Goal: Task Accomplishment & Management: Complete application form

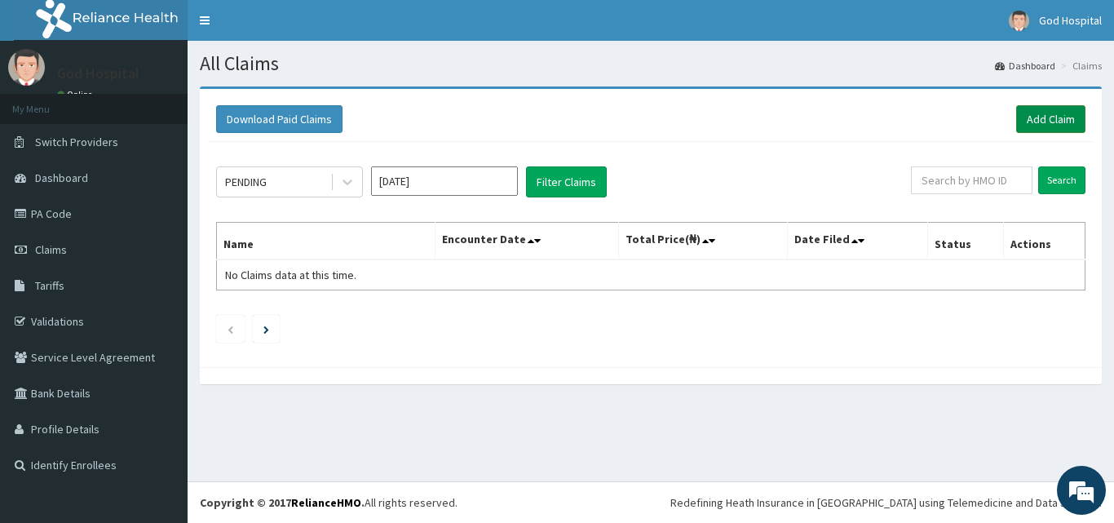
click at [1063, 120] on link "Add Claim" at bounding box center [1050, 119] width 69 height 28
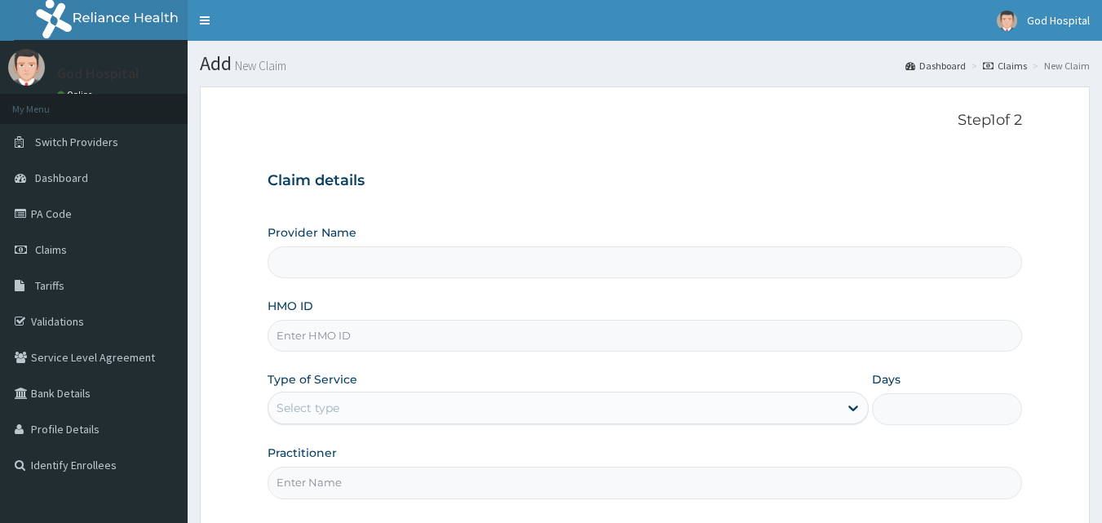
type input "God Cures Hospital"
click at [744, 339] on input "HMO ID" at bounding box center [644, 336] width 755 height 32
type input "LTP/10002/A"
click at [461, 417] on div "Select type" at bounding box center [553, 408] width 570 height 26
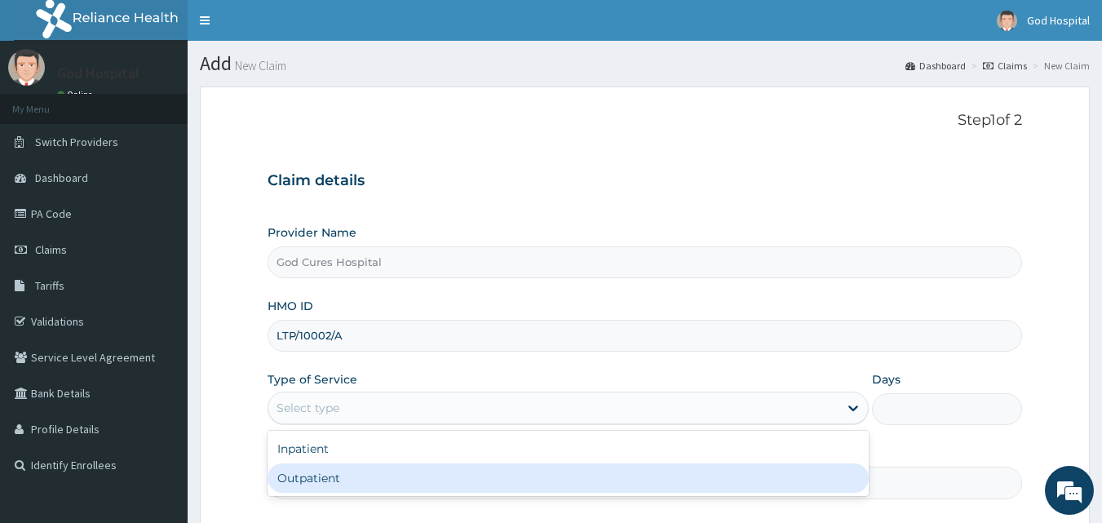
click at [446, 485] on div "Outpatient" at bounding box center [567, 477] width 601 height 29
type input "1"
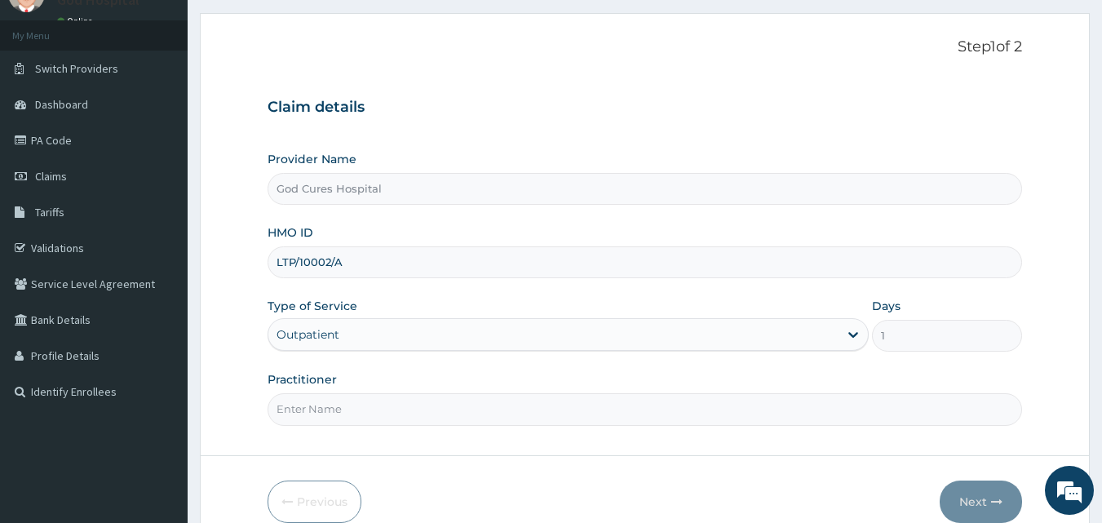
scroll to position [152, 0]
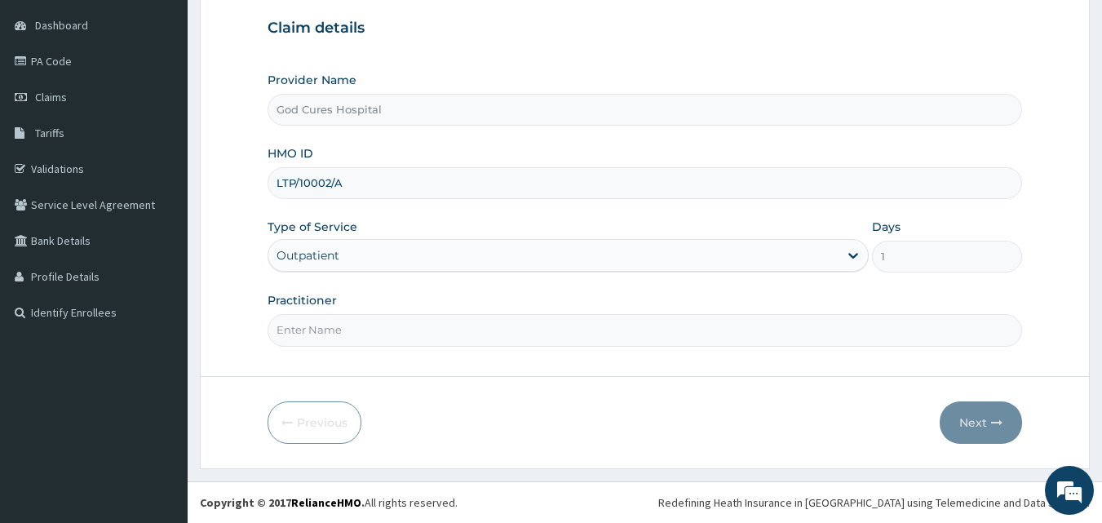
click at [422, 329] on input "Practitioner" at bounding box center [644, 330] width 755 height 32
type input "[PERSON_NAME]"
click at [992, 424] on icon "button" at bounding box center [996, 422] width 11 height 11
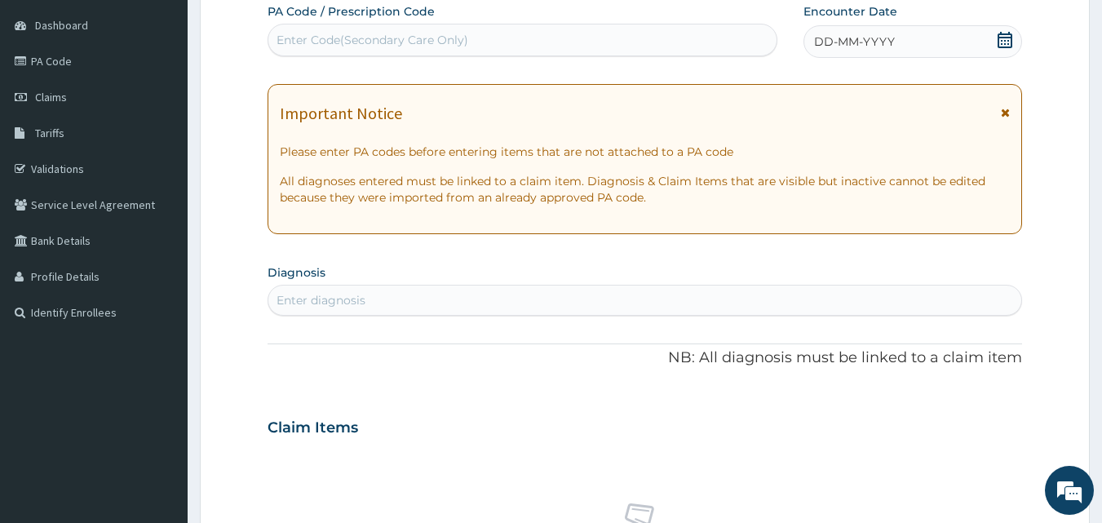
click at [1005, 40] on icon at bounding box center [1004, 40] width 15 height 16
click at [435, 297] on div "Enter diagnosis" at bounding box center [644, 300] width 753 height 26
type input "[MEDICAL_DATA]"
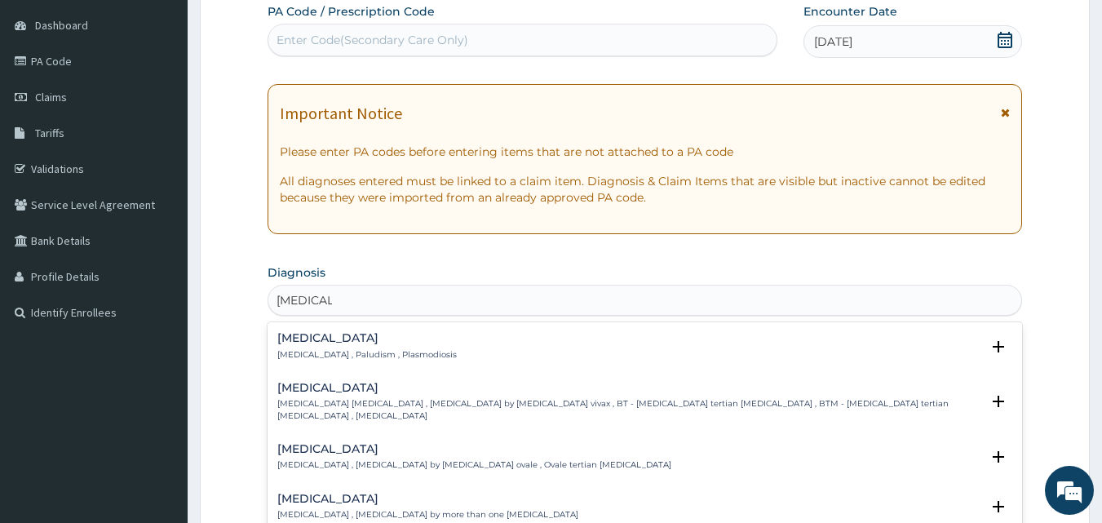
click at [320, 349] on p "[MEDICAL_DATA] , Paludism , Plasmodiosis" at bounding box center [366, 354] width 179 height 11
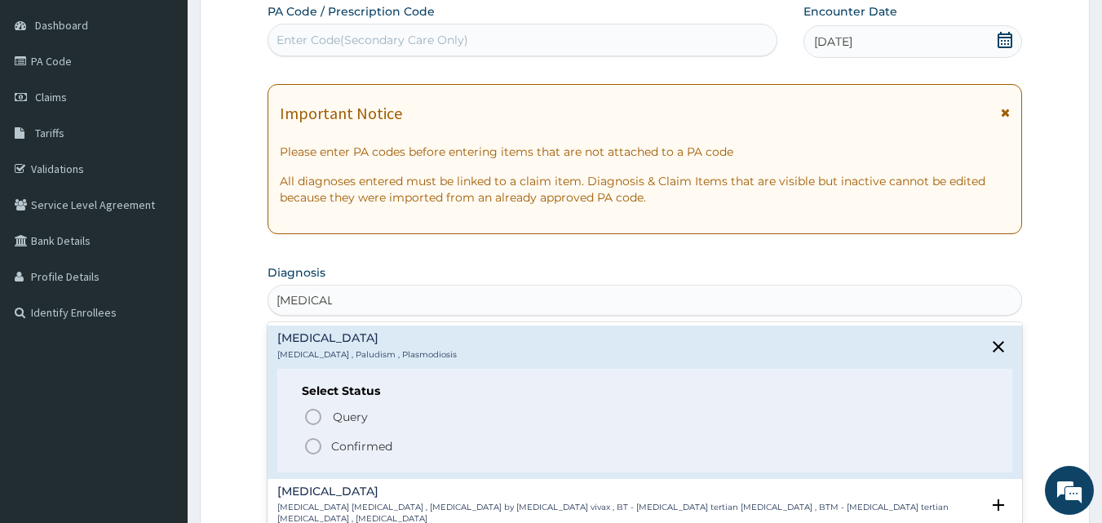
click at [316, 445] on icon "status option filled" at bounding box center [313, 446] width 20 height 20
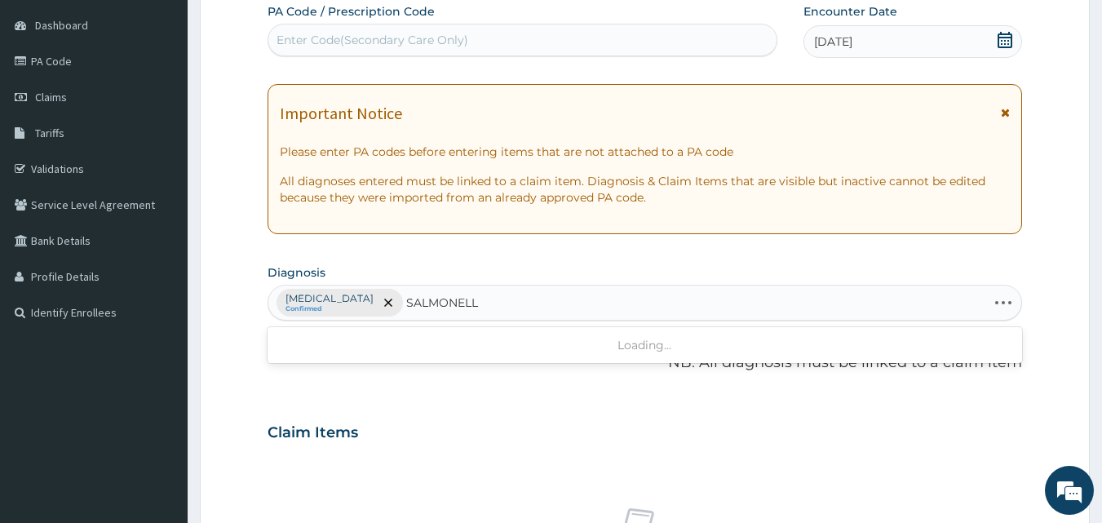
type input "[MEDICAL_DATA]"
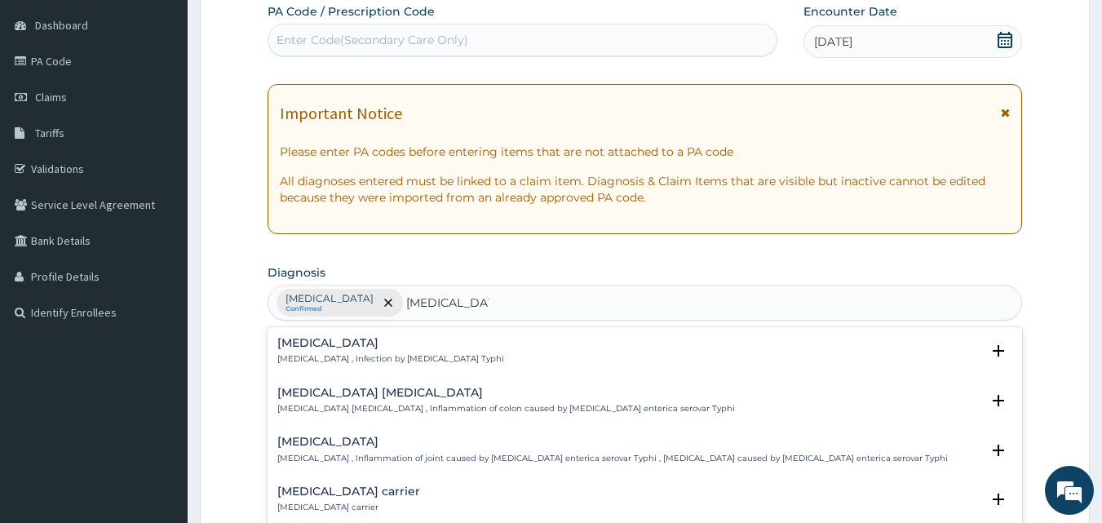
click at [348, 351] on div "[MEDICAL_DATA] [MEDICAL_DATA] , Infection by [MEDICAL_DATA] Typhi" at bounding box center [390, 351] width 227 height 29
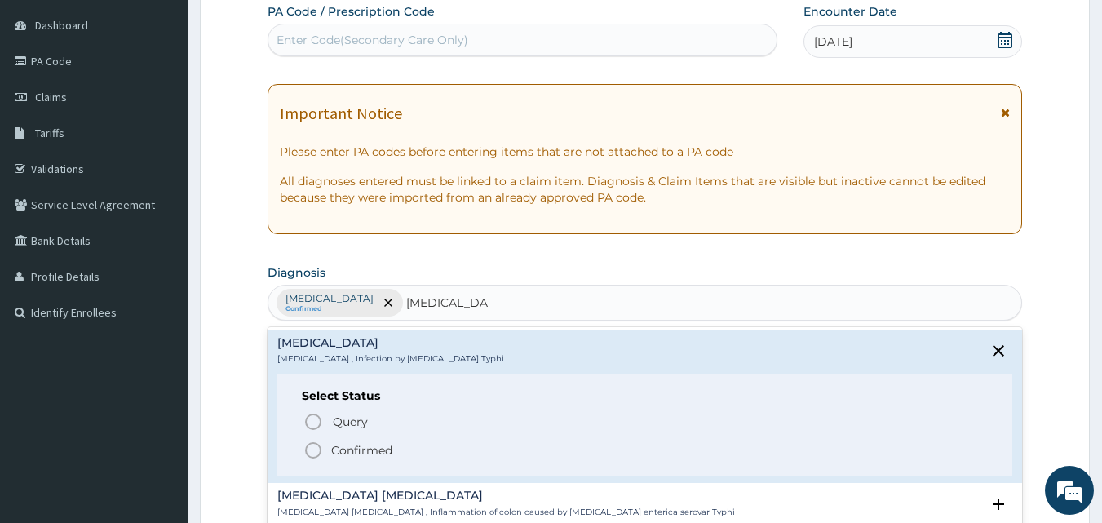
click at [316, 448] on icon "status option filled" at bounding box center [313, 450] width 20 height 20
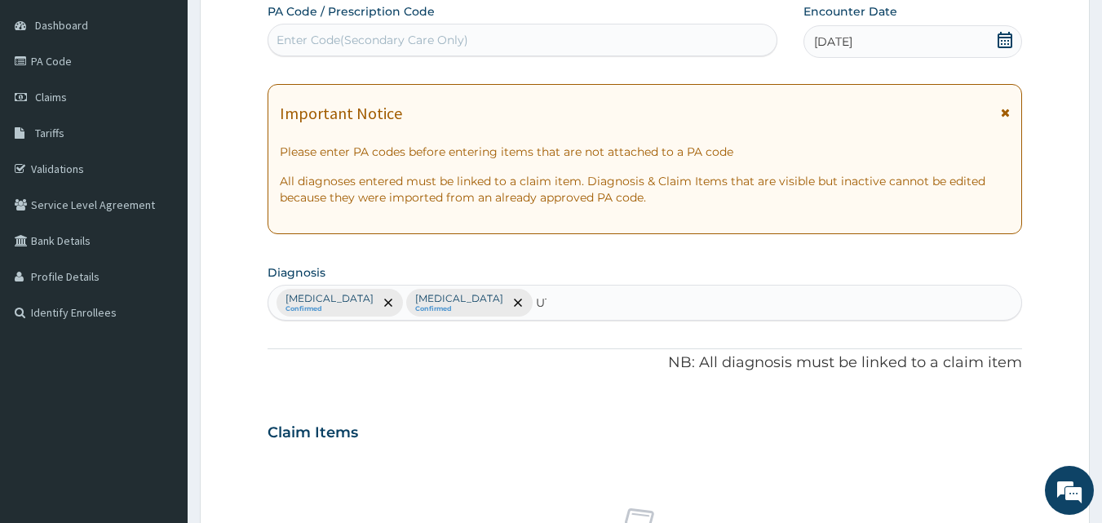
type input "UTI"
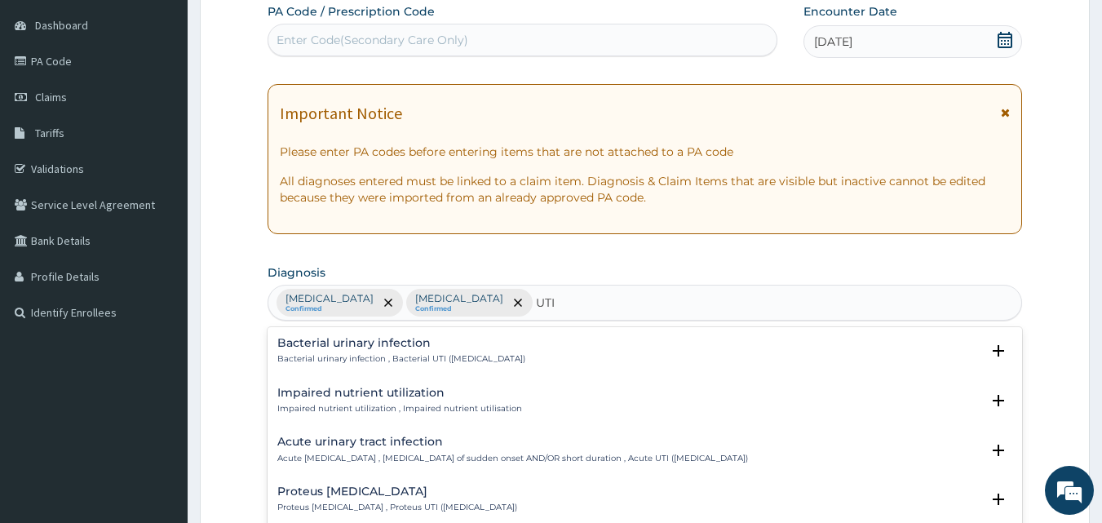
click at [303, 345] on h4 "Bacterial urinary infection" at bounding box center [401, 343] width 248 height 12
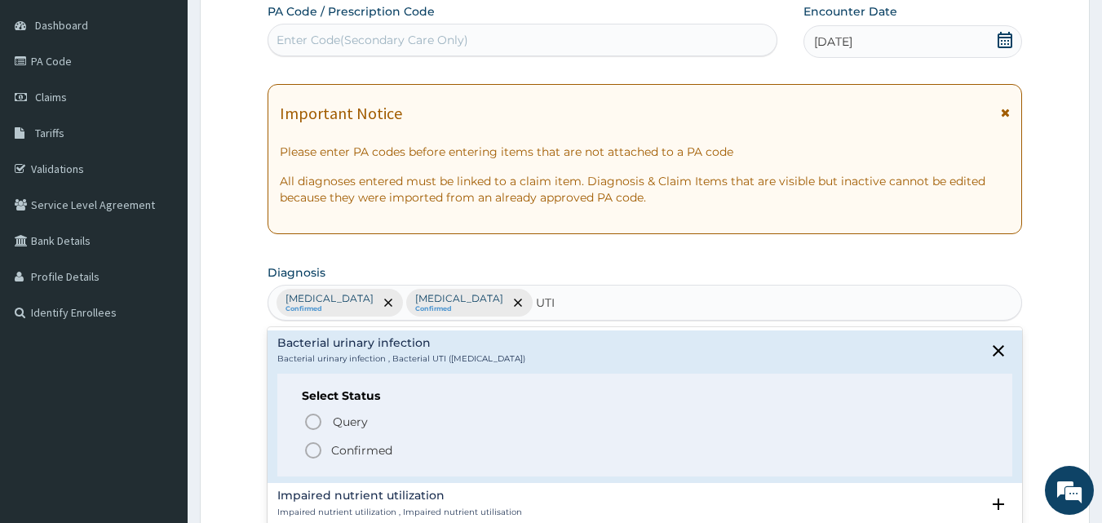
click at [315, 452] on icon "status option filled" at bounding box center [313, 450] width 20 height 20
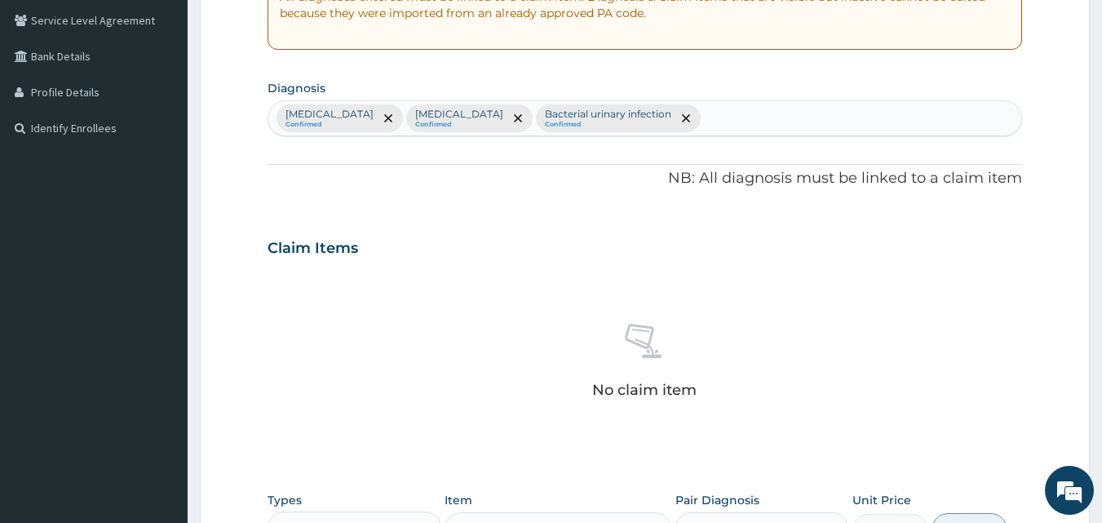
scroll to position [653, 0]
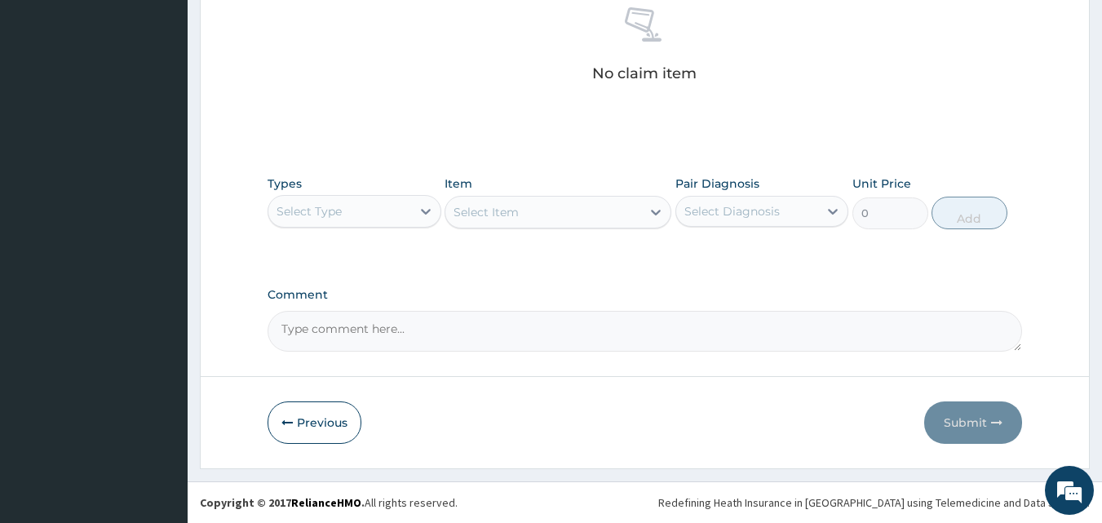
click at [366, 208] on div "Select Type" at bounding box center [339, 211] width 143 height 26
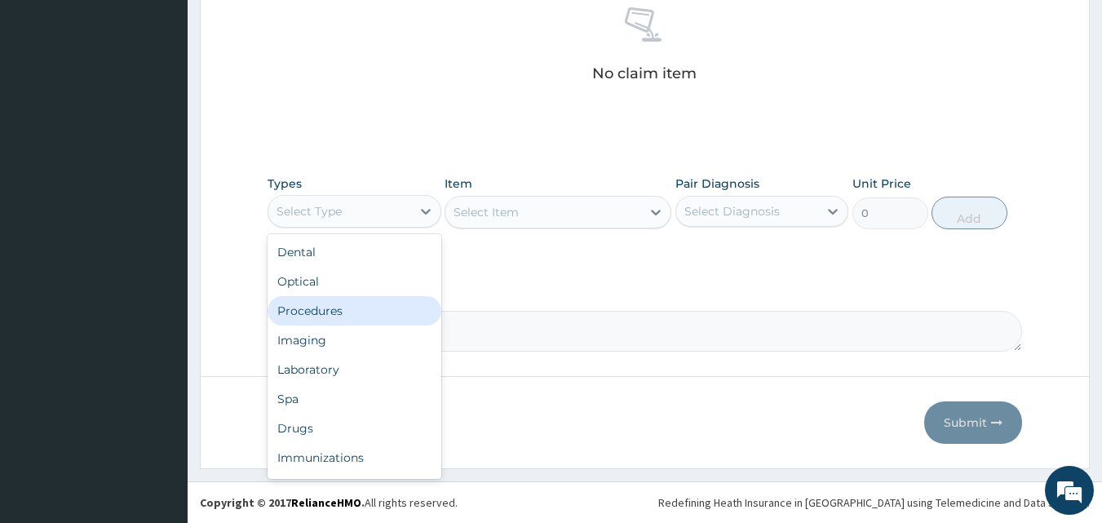
click at [360, 304] on div "Procedures" at bounding box center [354, 310] width 174 height 29
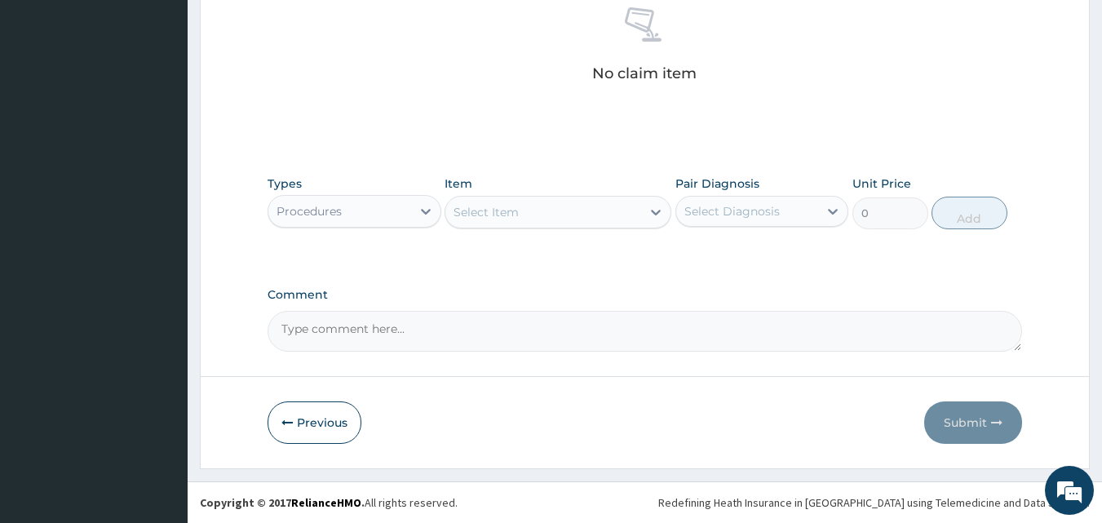
click at [486, 215] on div "Select Item" at bounding box center [485, 212] width 65 height 16
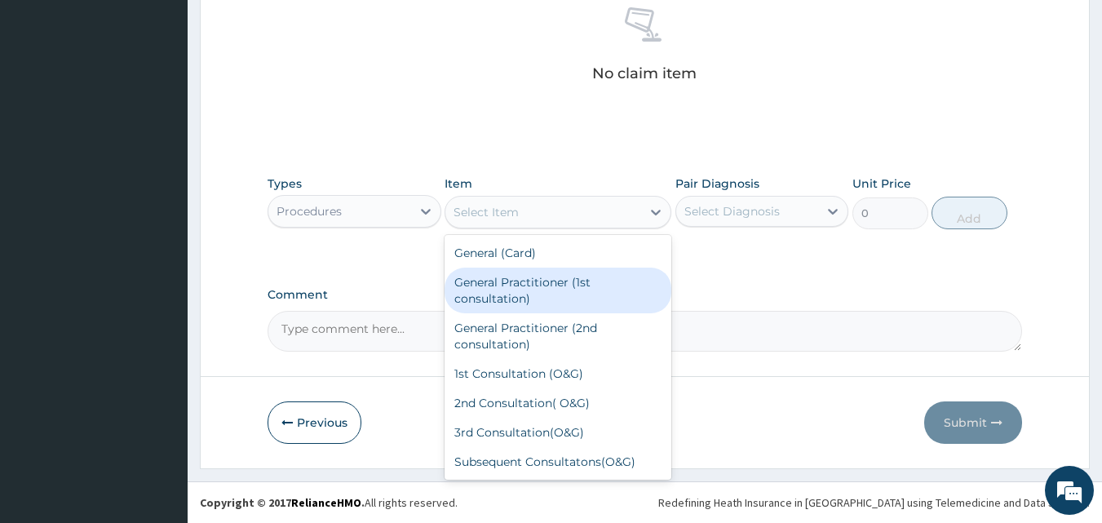
click at [501, 297] on div "General Practitioner (1st consultation)" at bounding box center [557, 290] width 227 height 46
type input "4000"
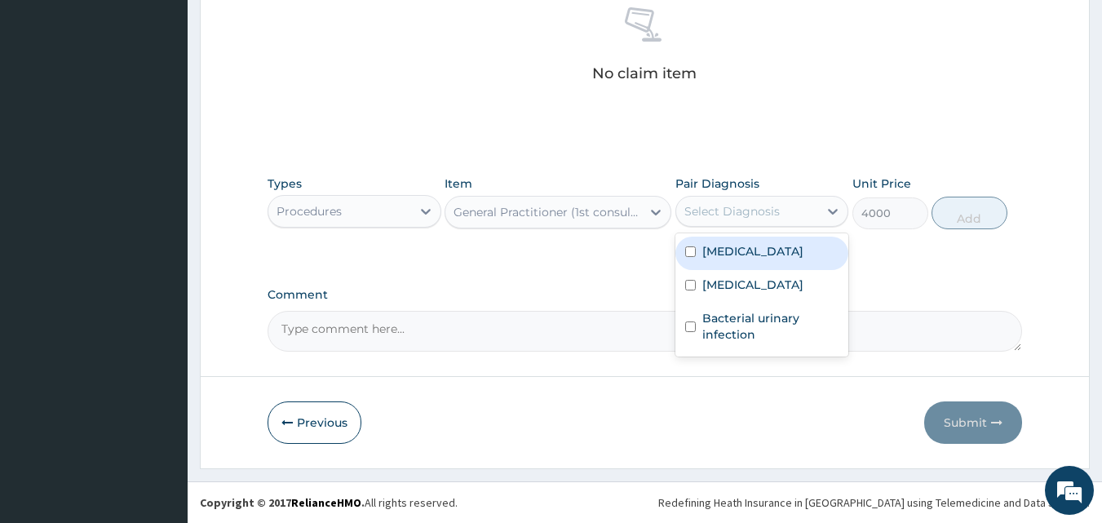
click at [701, 208] on div "Select Diagnosis" at bounding box center [731, 211] width 95 height 16
click at [711, 258] on label "[MEDICAL_DATA]" at bounding box center [752, 251] width 101 height 16
checkbox input "true"
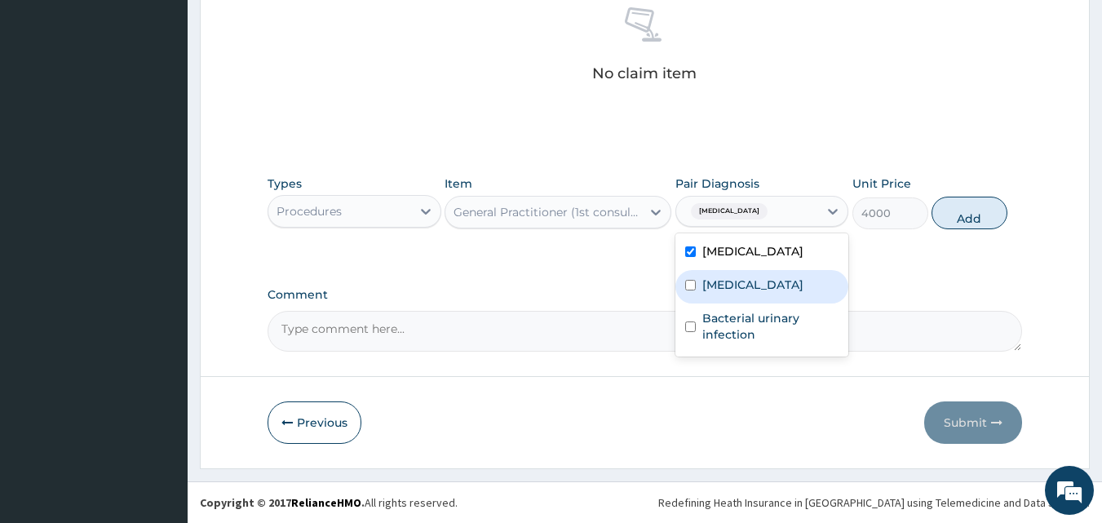
click at [711, 273] on div "[MEDICAL_DATA]" at bounding box center [762, 286] width 174 height 33
checkbox input "true"
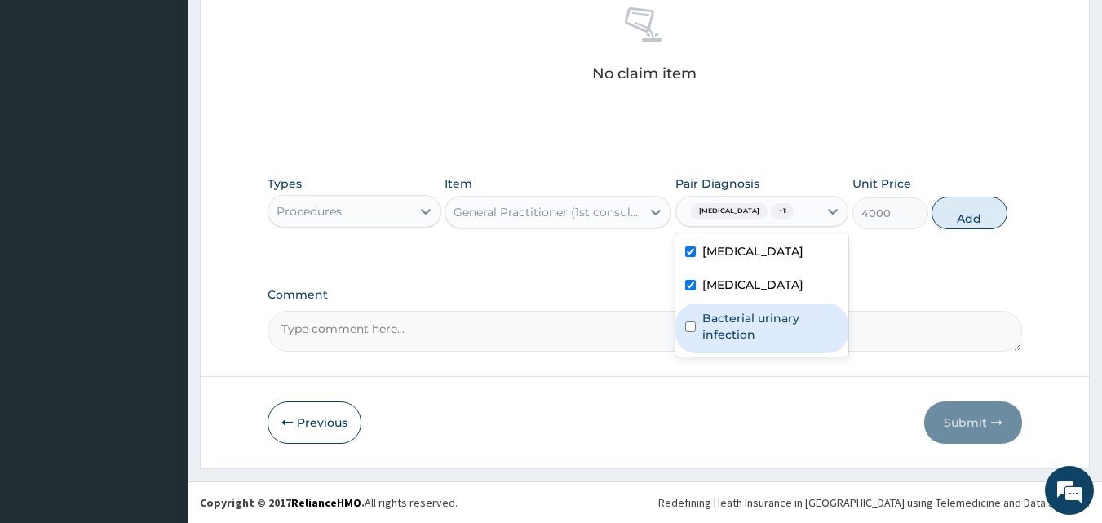
click at [743, 336] on label "Bacterial urinary infection" at bounding box center [770, 326] width 137 height 33
checkbox input "true"
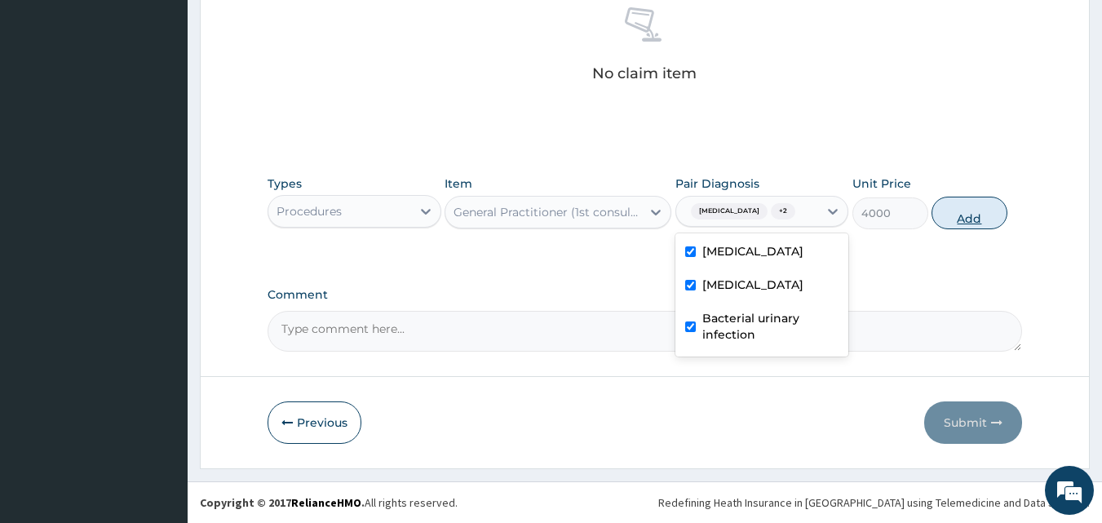
click at [964, 220] on button "Add" at bounding box center [969, 213] width 76 height 33
type input "0"
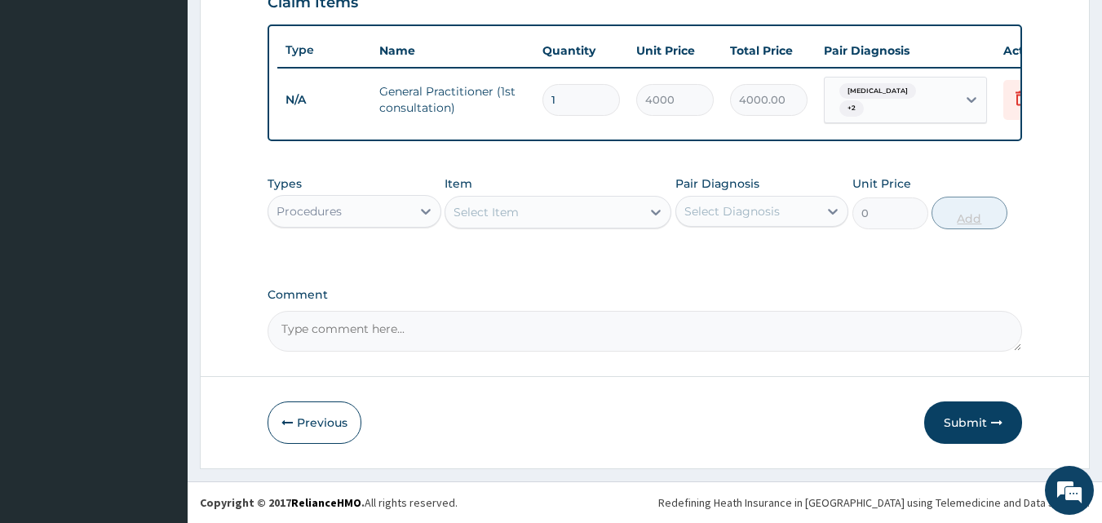
scroll to position [588, 0]
click at [303, 208] on div "Procedures" at bounding box center [308, 211] width 65 height 16
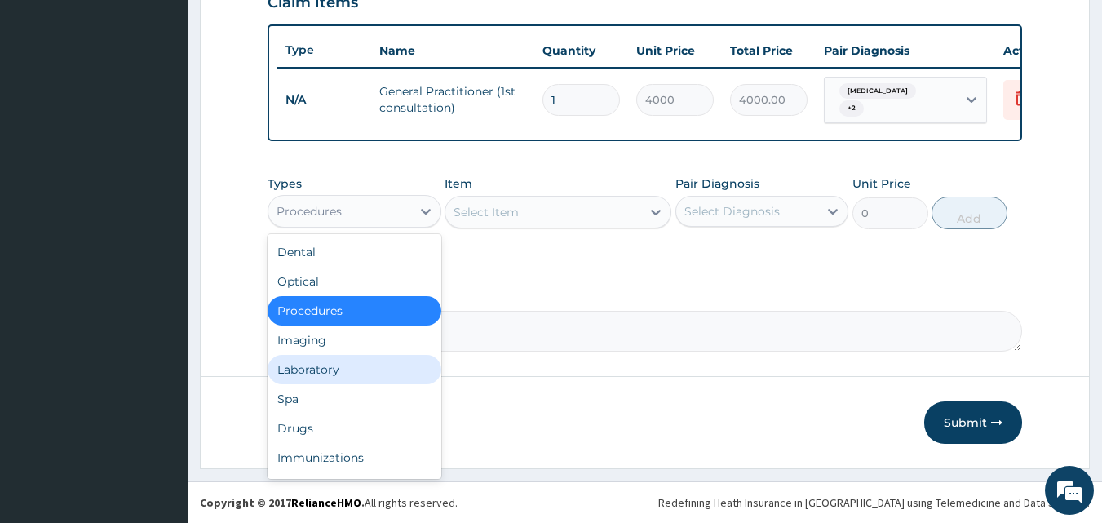
click at [363, 374] on div "Laboratory" at bounding box center [354, 369] width 174 height 29
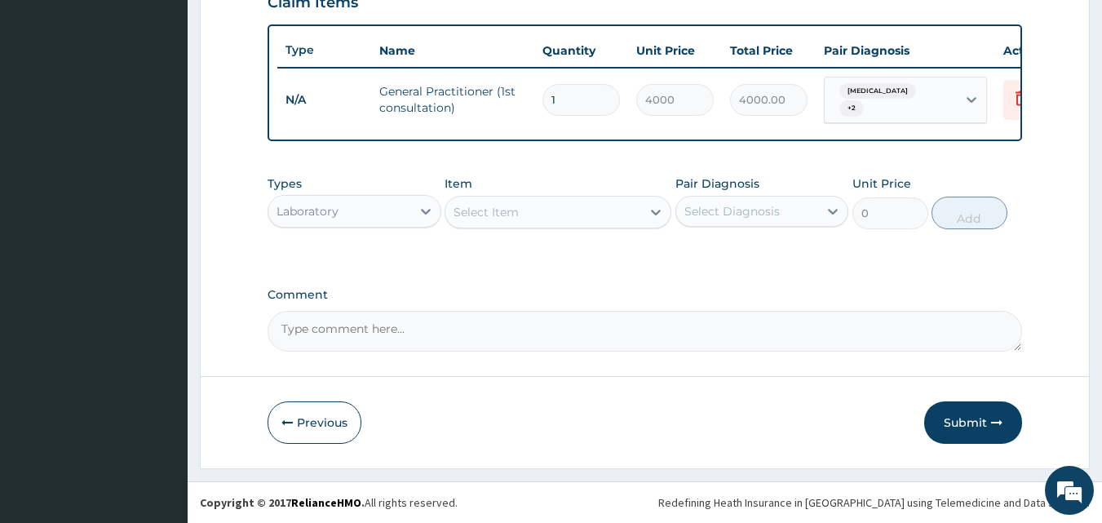
click at [560, 212] on div "Select Item" at bounding box center [543, 212] width 196 height 26
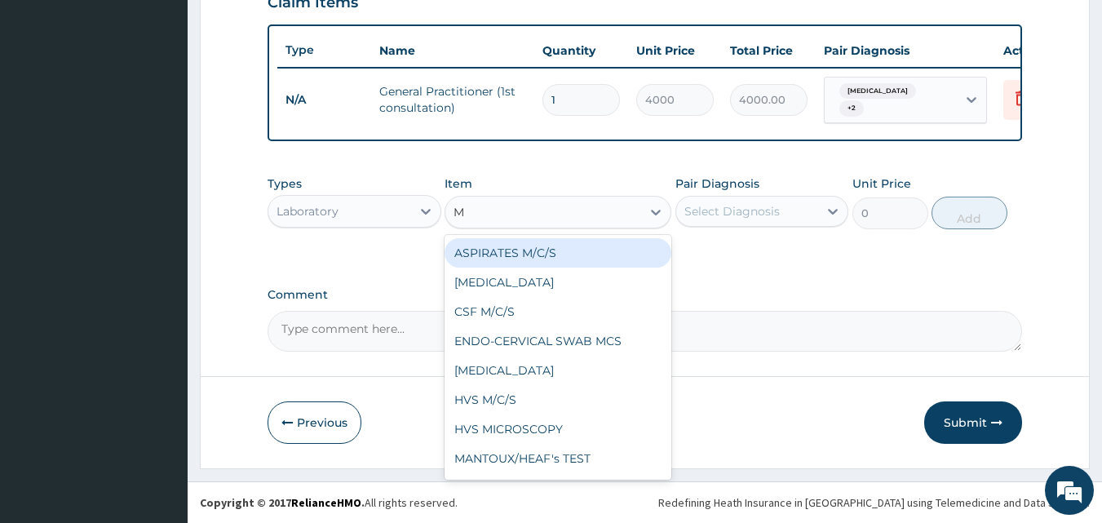
type input "MP"
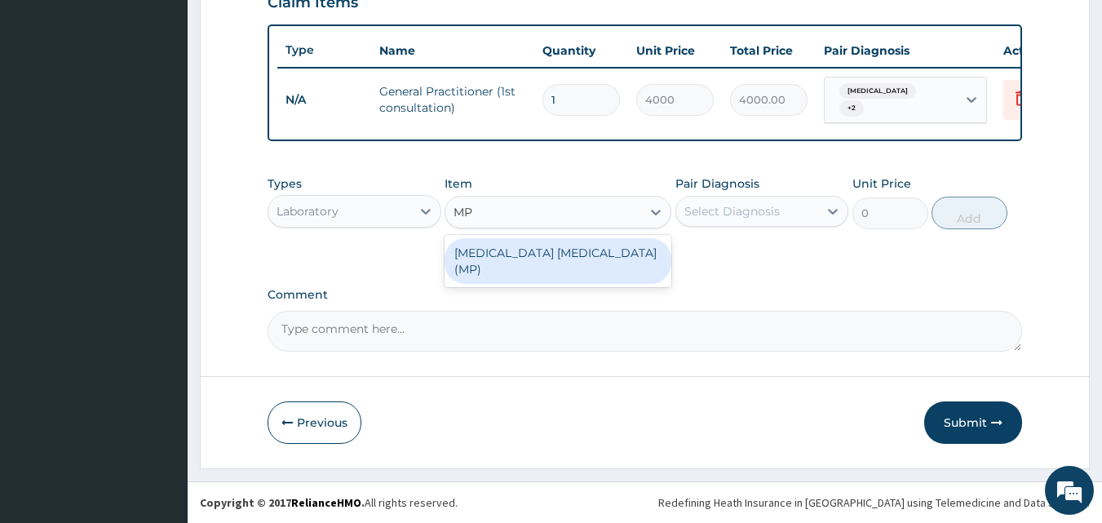
click at [545, 252] on div "[MEDICAL_DATA] [MEDICAL_DATA] (MP)" at bounding box center [557, 261] width 227 height 46
type input "1820"
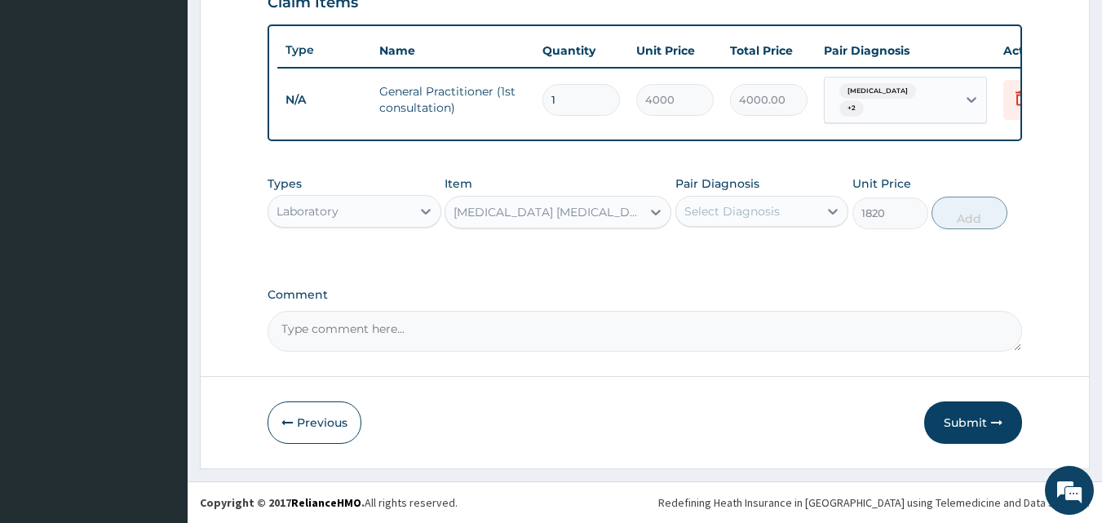
click at [744, 206] on div "Select Diagnosis" at bounding box center [731, 211] width 95 height 16
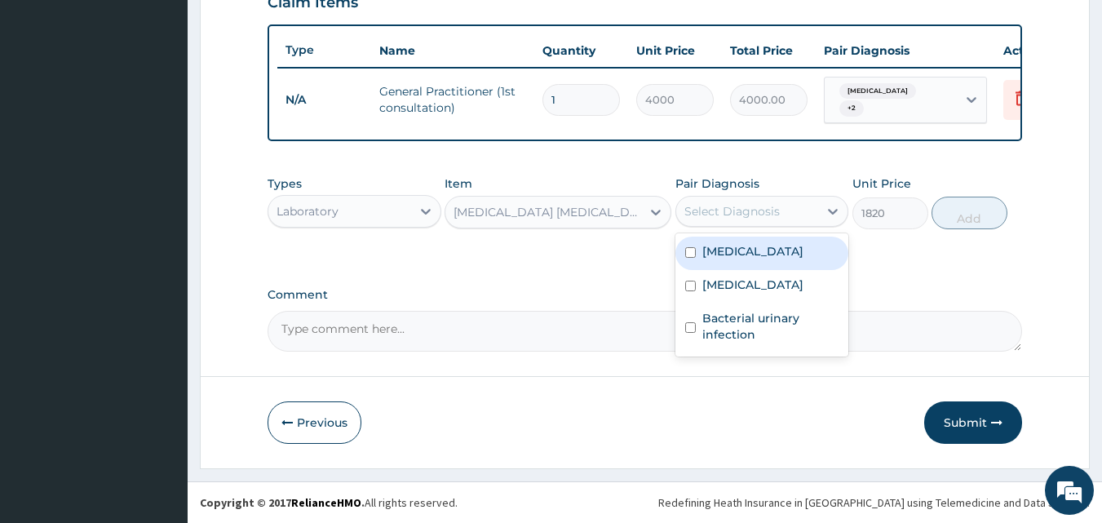
click at [746, 247] on div "[MEDICAL_DATA]" at bounding box center [762, 252] width 174 height 33
checkbox input "true"
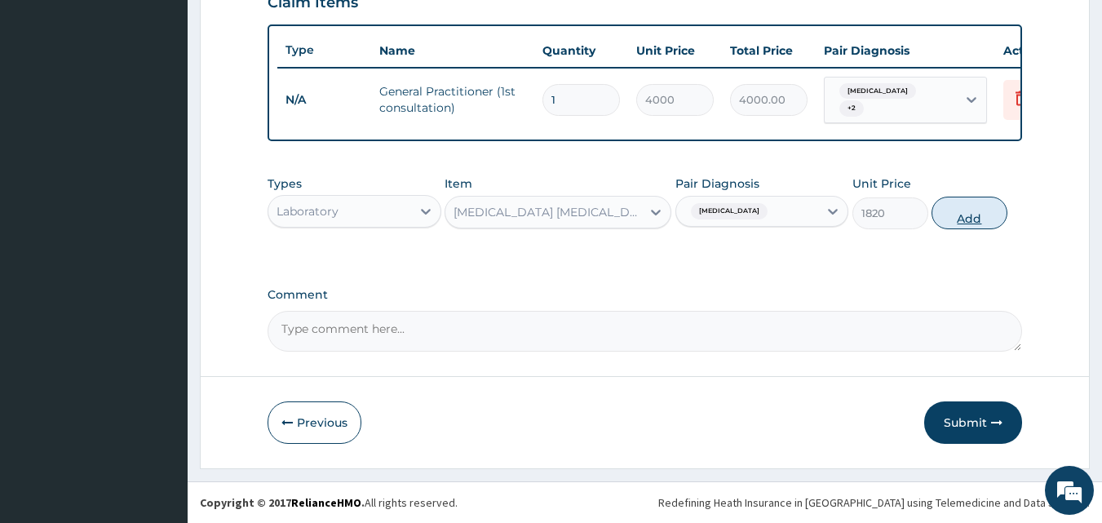
click at [959, 219] on button "Add" at bounding box center [969, 213] width 76 height 33
type input "0"
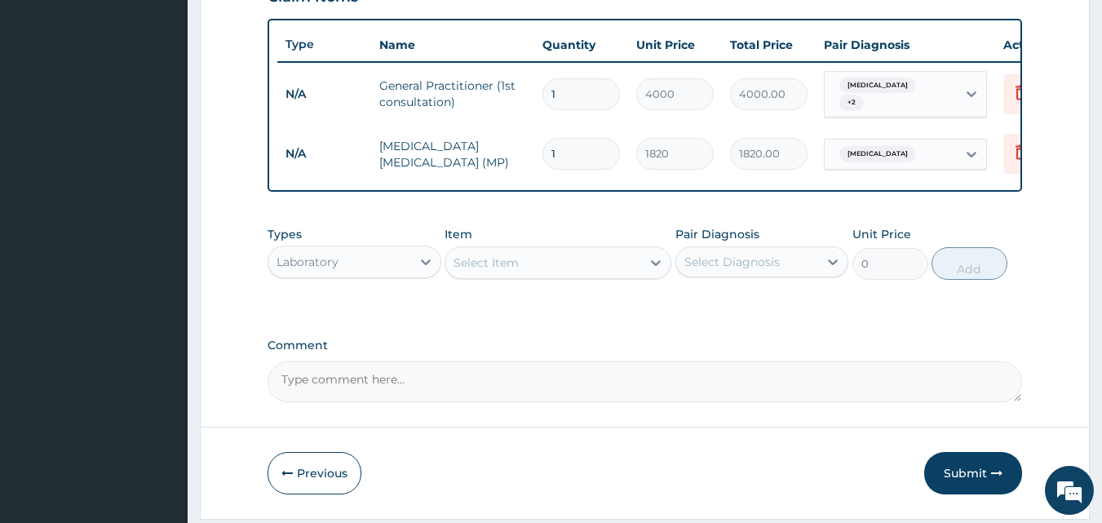
click at [502, 267] on div "Select Item" at bounding box center [485, 262] width 65 height 16
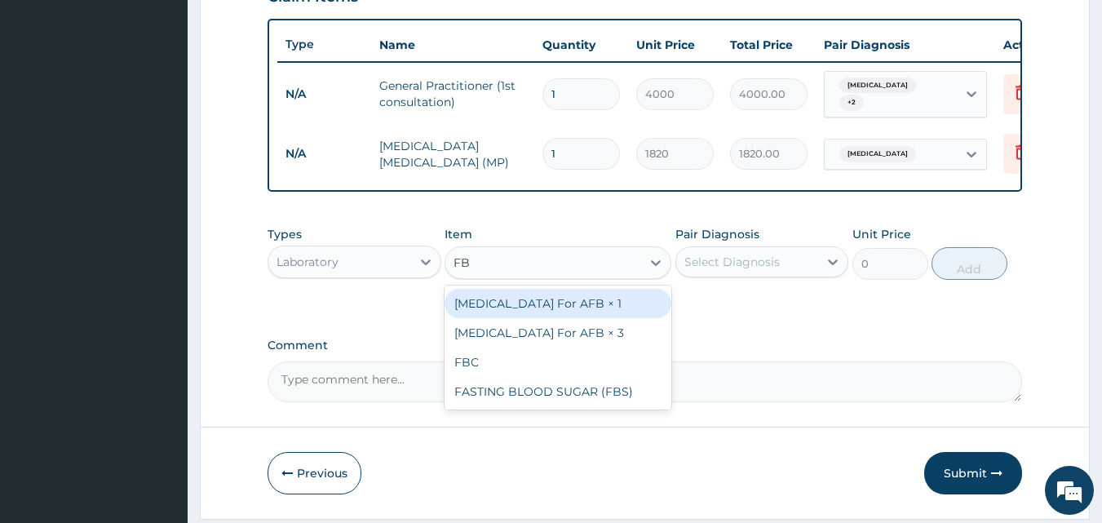
type input "FBC"
click at [523, 300] on div "FBC" at bounding box center [557, 303] width 227 height 29
type input "5200"
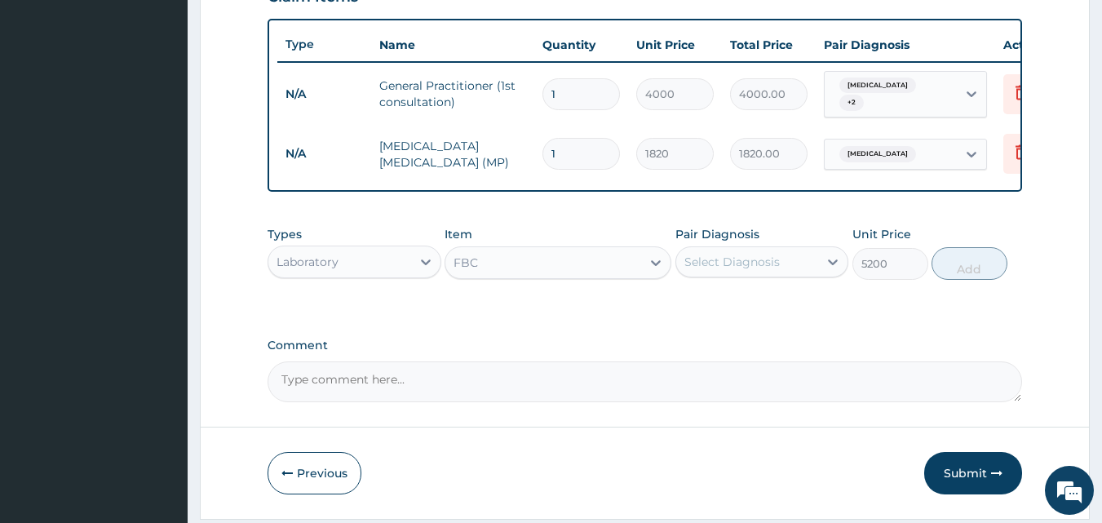
click at [714, 265] on div "Select Diagnosis" at bounding box center [731, 262] width 95 height 16
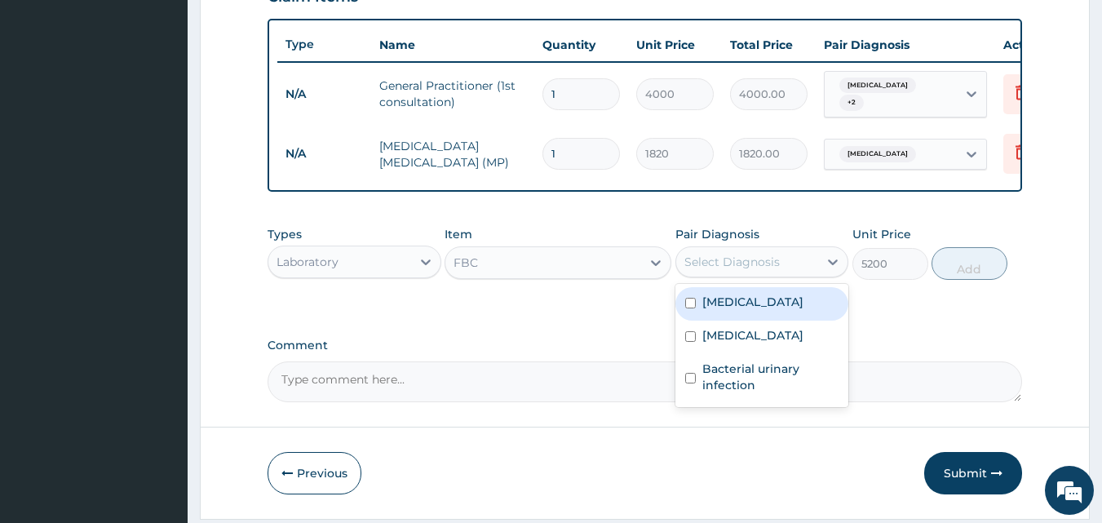
click at [735, 303] on label "[MEDICAL_DATA]" at bounding box center [752, 302] width 101 height 16
checkbox input "true"
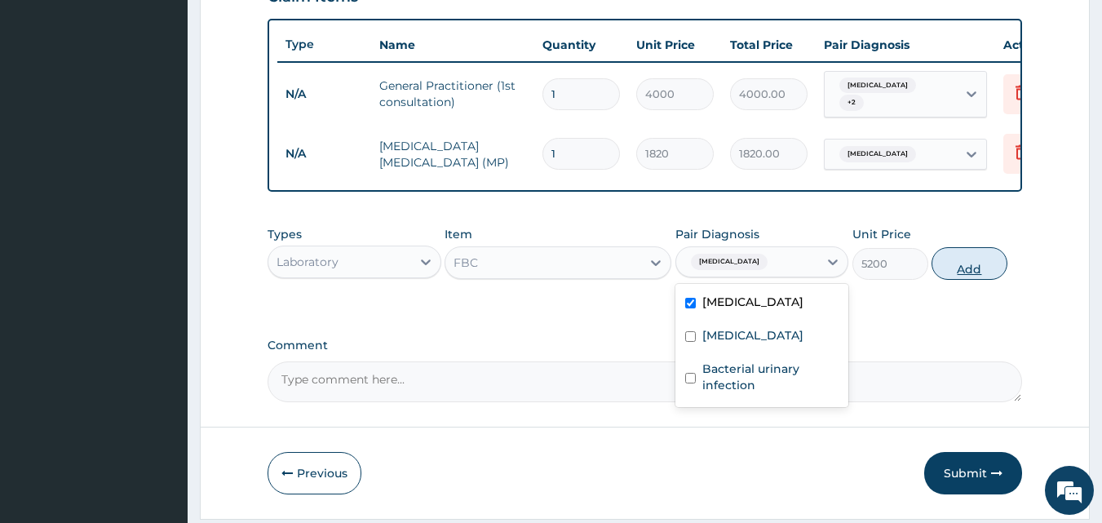
click at [952, 274] on button "Add" at bounding box center [969, 263] width 76 height 33
type input "0"
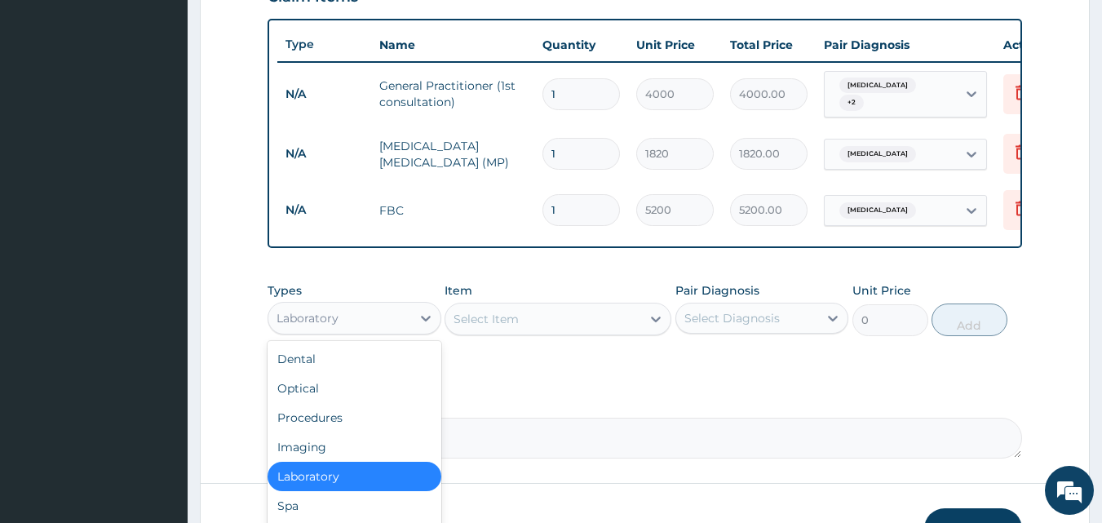
click at [350, 329] on div "Laboratory" at bounding box center [339, 318] width 143 height 26
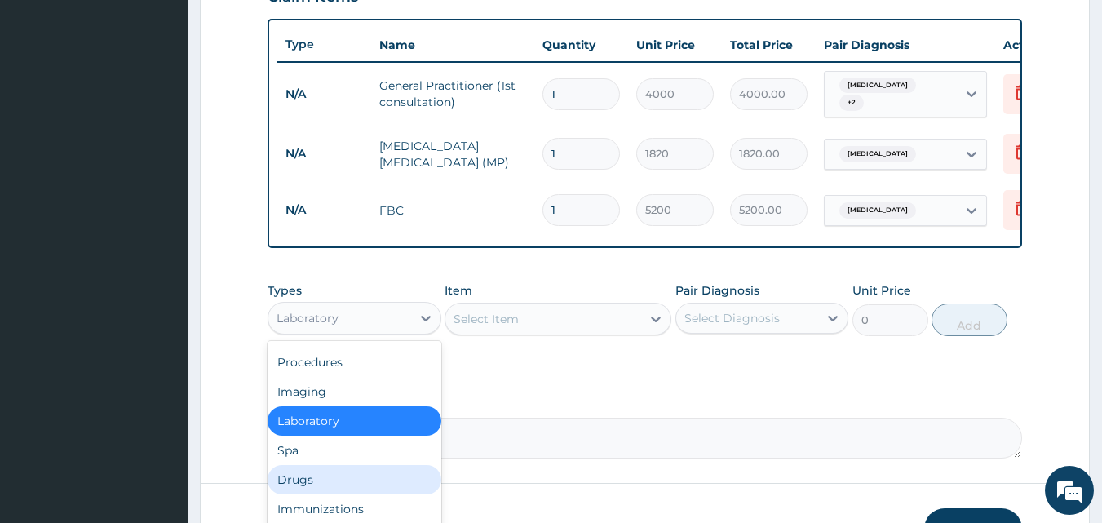
click at [320, 487] on div "Drugs" at bounding box center [354, 479] width 174 height 29
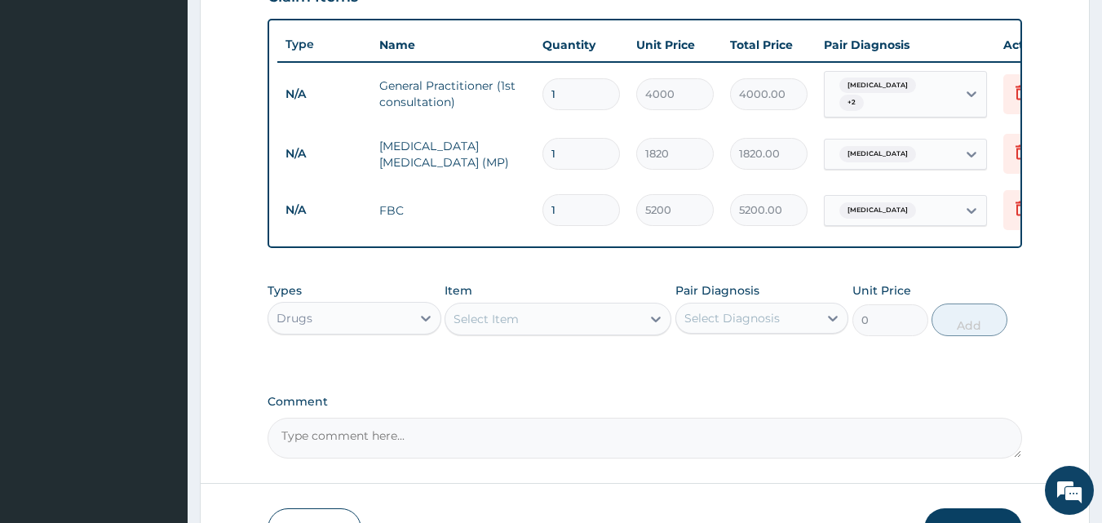
click at [527, 328] on div "Select Item" at bounding box center [543, 319] width 196 height 26
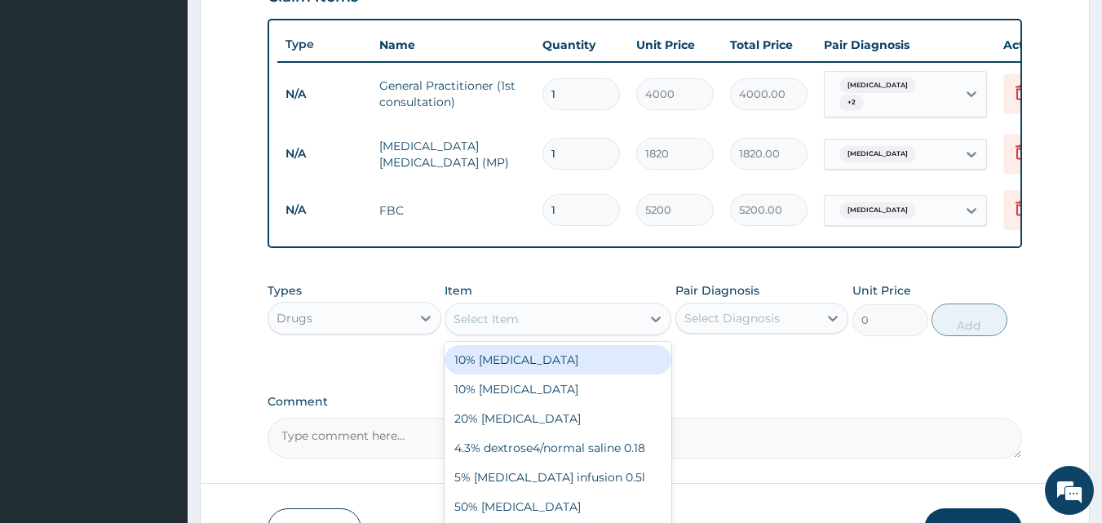
click at [397, 318] on div "Drugs" at bounding box center [339, 318] width 143 height 26
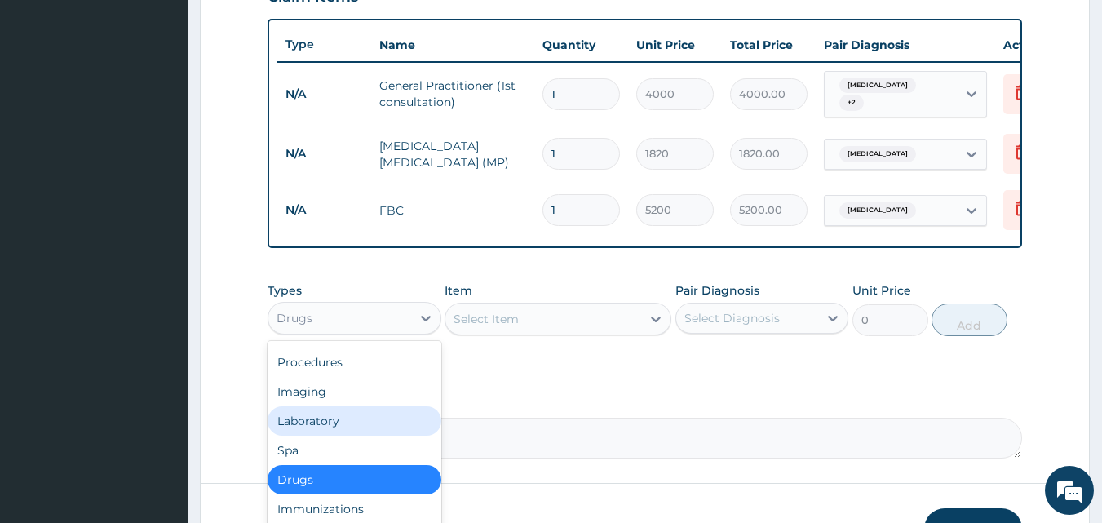
click at [340, 415] on div "Laboratory" at bounding box center [354, 420] width 174 height 29
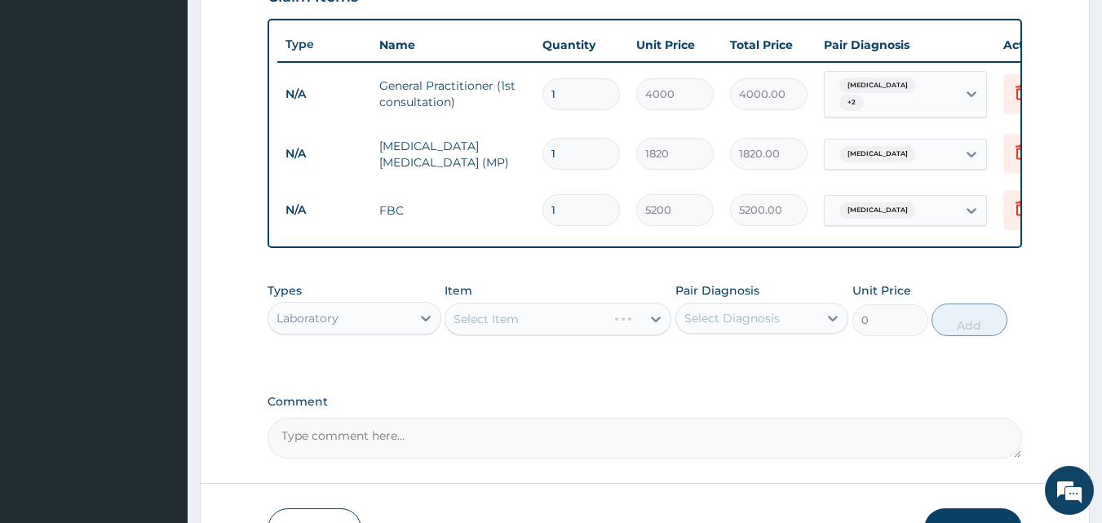
click at [526, 331] on div "Select Item" at bounding box center [557, 319] width 227 height 33
click at [527, 331] on div "Select Item" at bounding box center [543, 319] width 196 height 26
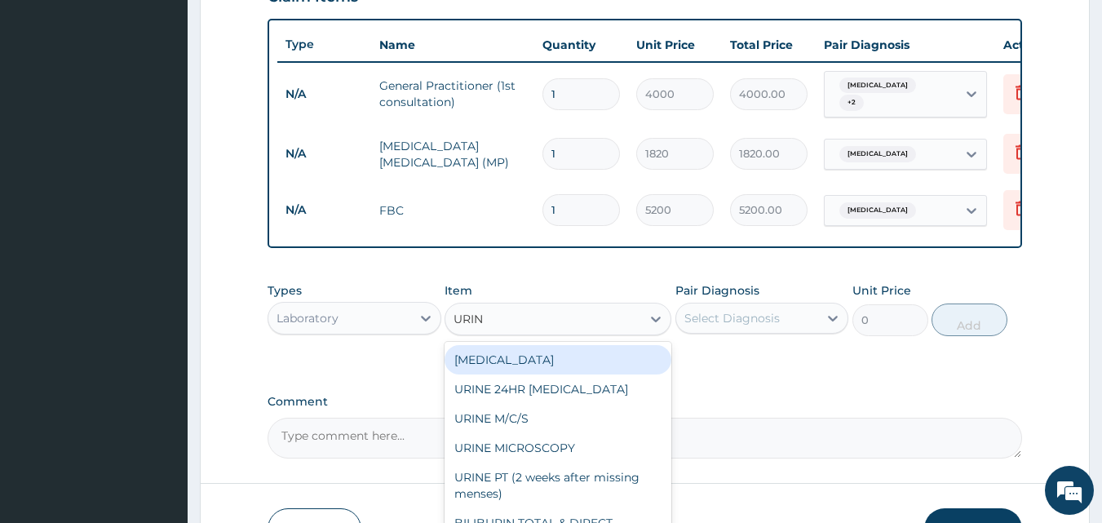
type input "URINE"
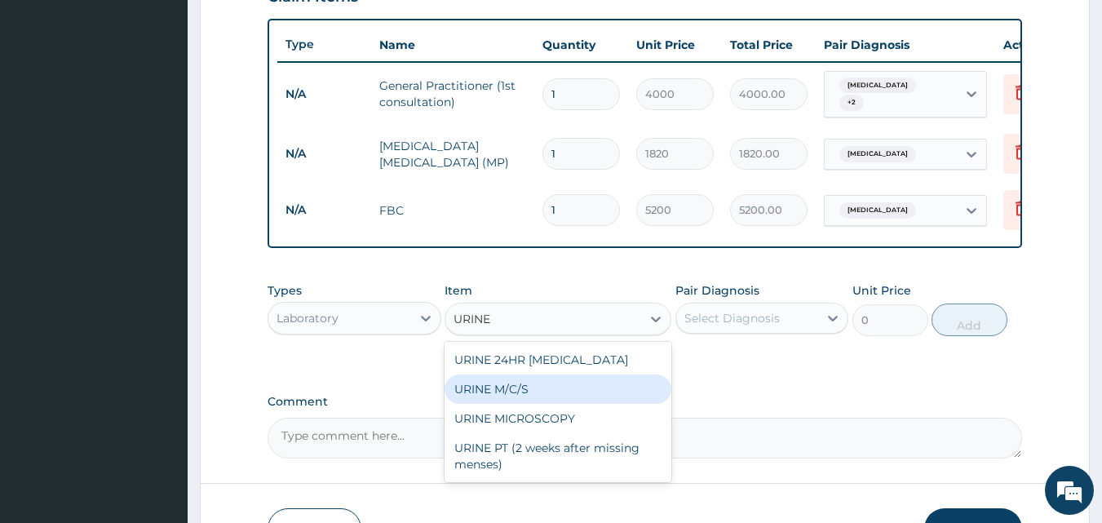
click at [550, 391] on div "URINE M/C/S" at bounding box center [557, 388] width 227 height 29
type input "3500"
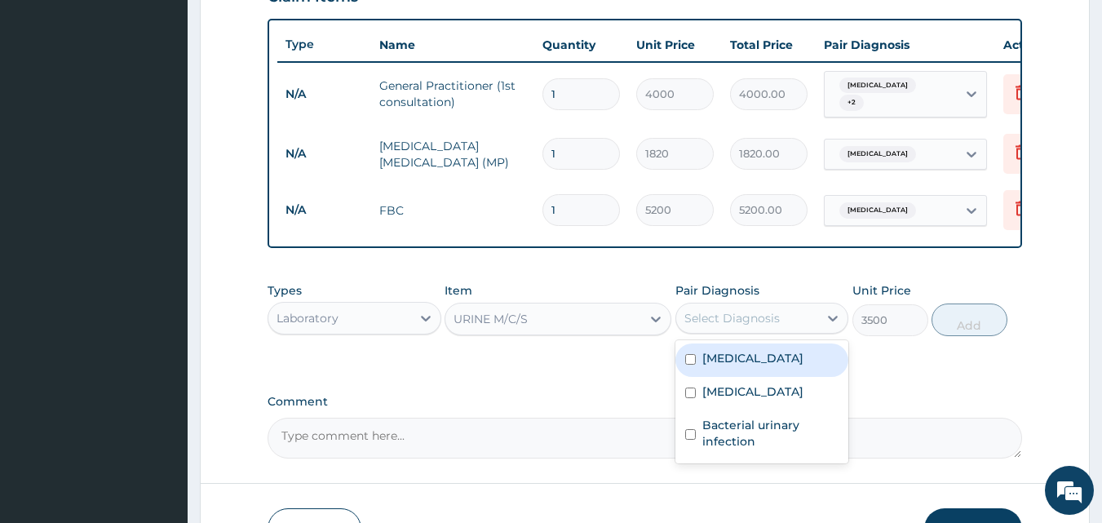
click at [753, 326] on div "Select Diagnosis" at bounding box center [731, 318] width 95 height 16
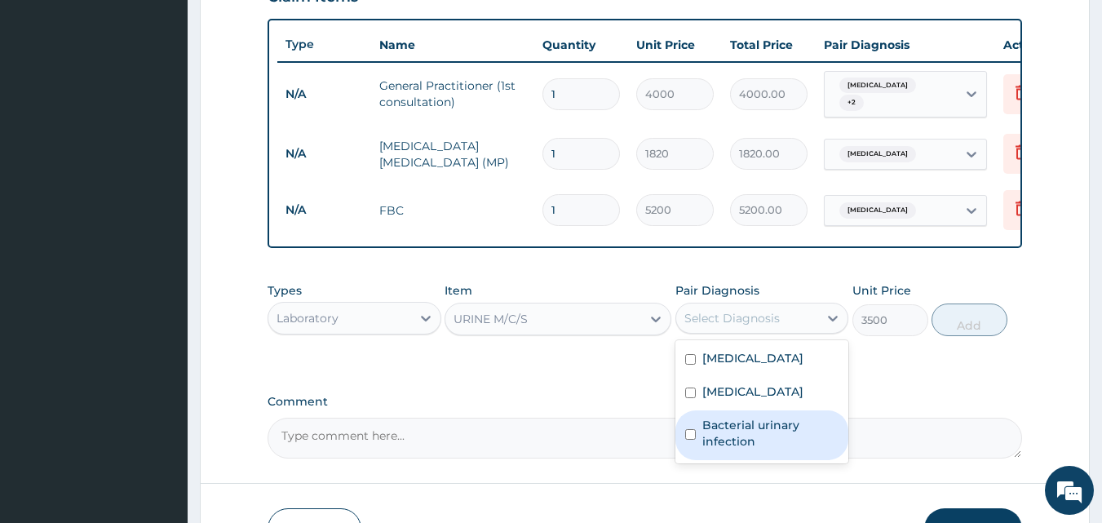
click at [752, 432] on label "Bacterial urinary infection" at bounding box center [770, 433] width 137 height 33
checkbox input "true"
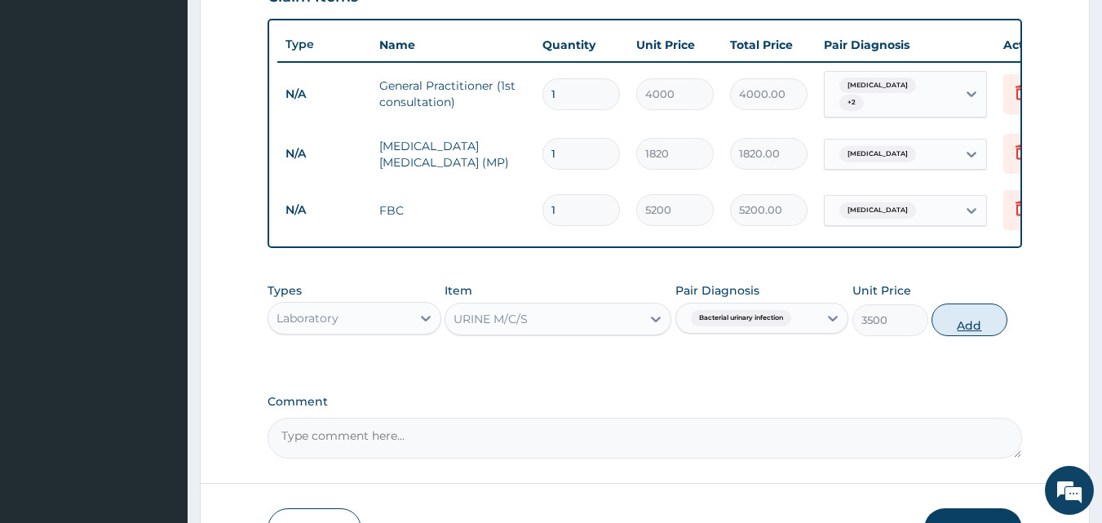
click at [973, 333] on button "Add" at bounding box center [969, 319] width 76 height 33
type input "0"
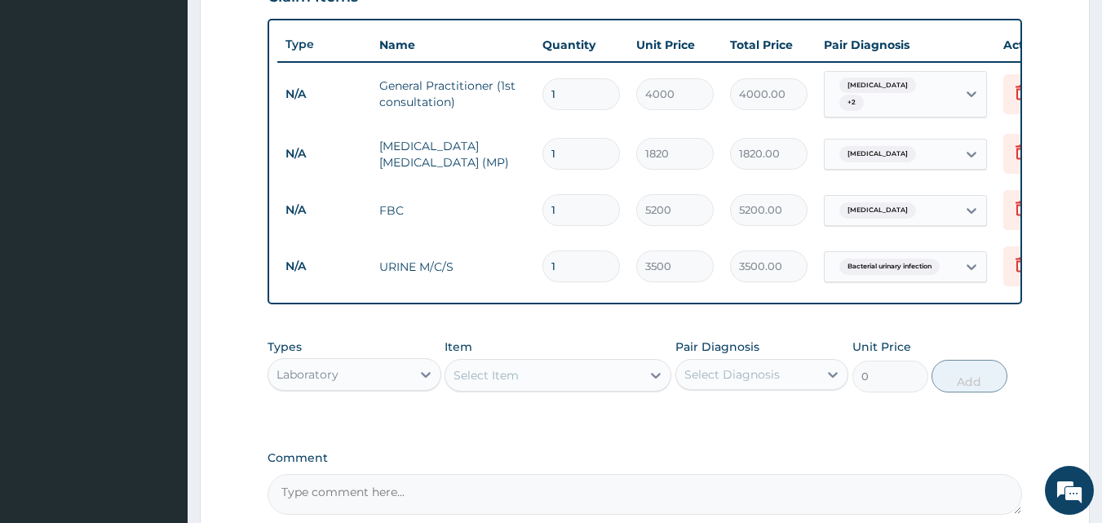
click at [328, 382] on div "Laboratory" at bounding box center [307, 374] width 62 height 16
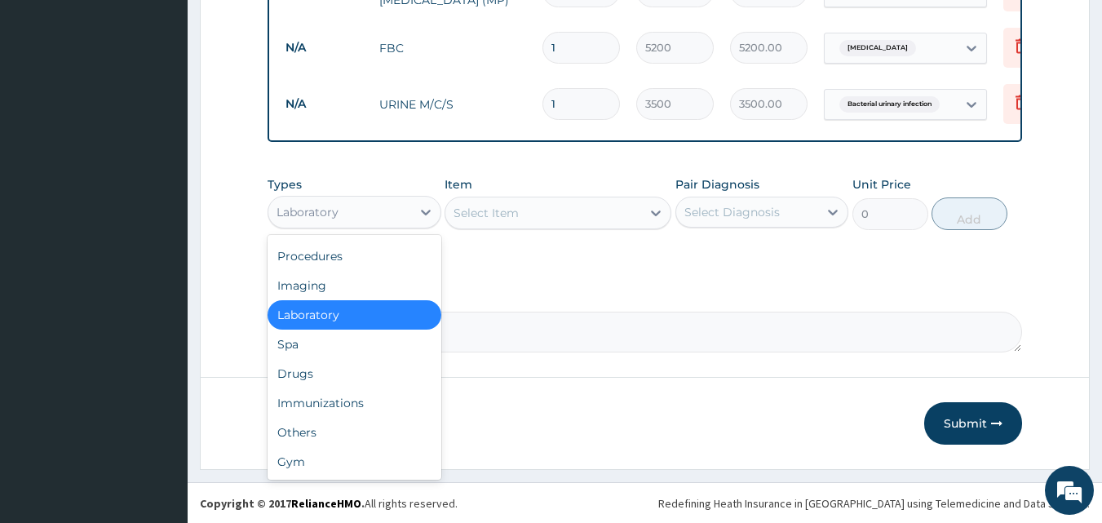
scroll to position [757, 0]
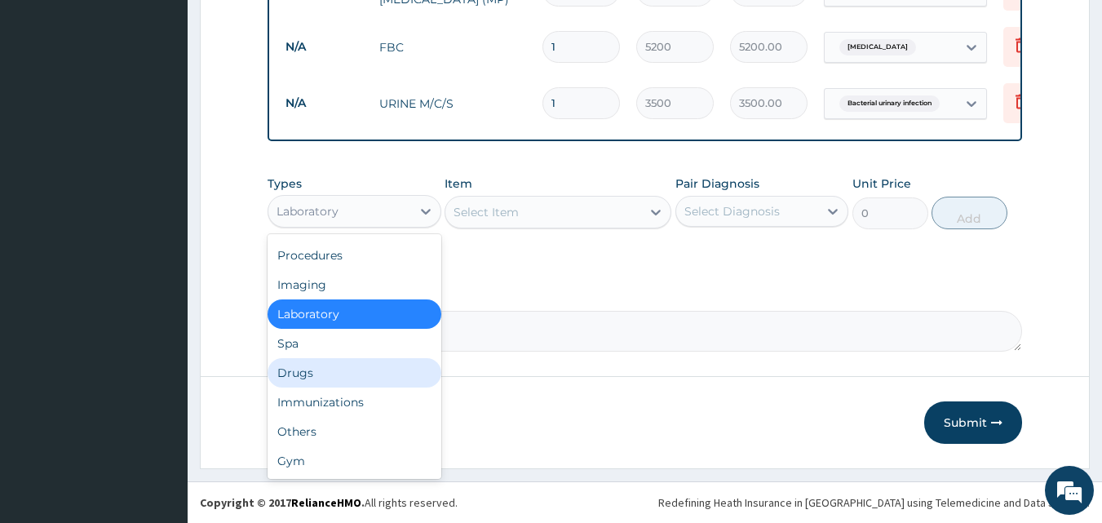
click at [317, 375] on div "Drugs" at bounding box center [354, 372] width 174 height 29
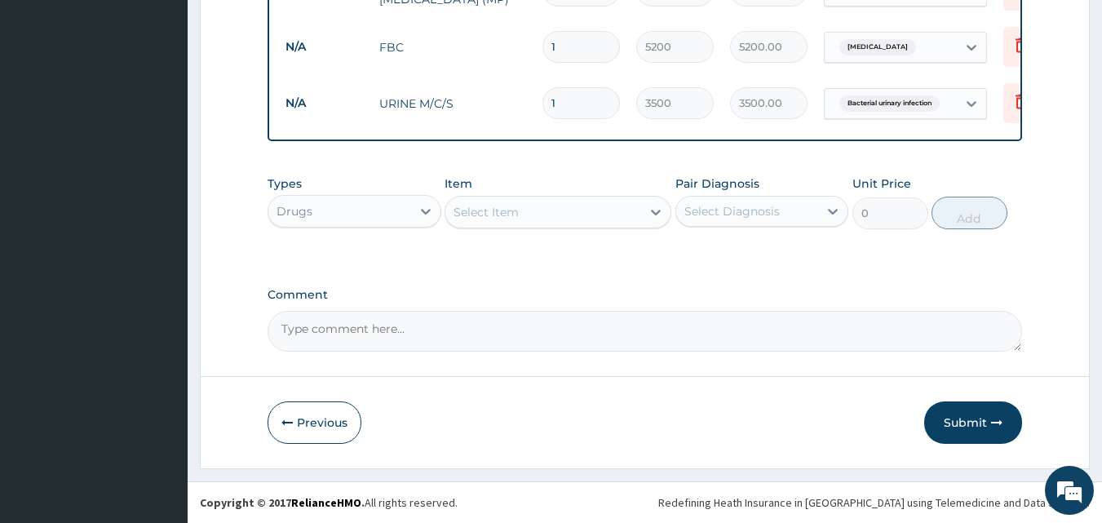
click at [471, 219] on div "Select Item" at bounding box center [485, 212] width 65 height 16
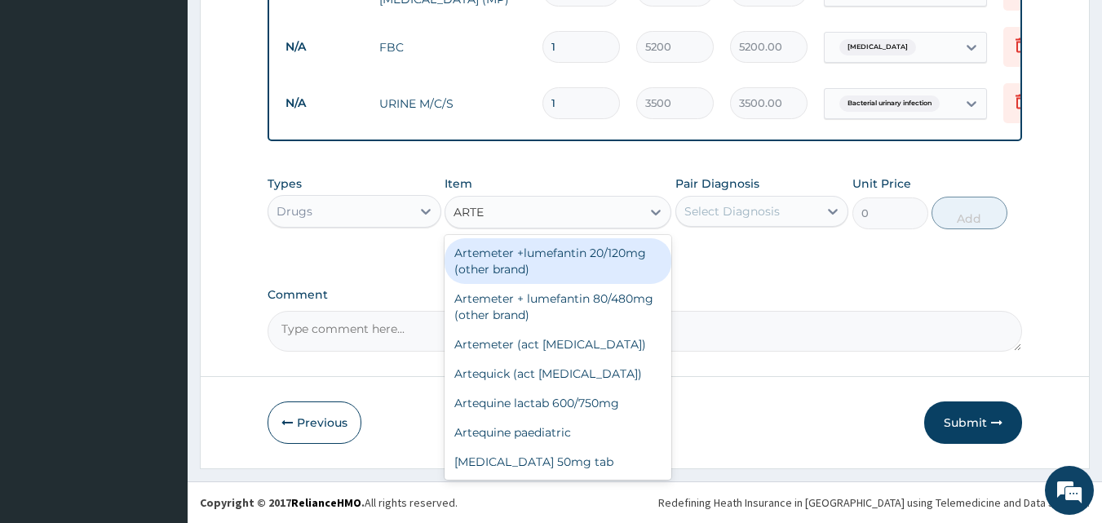
type input "ARTEQ"
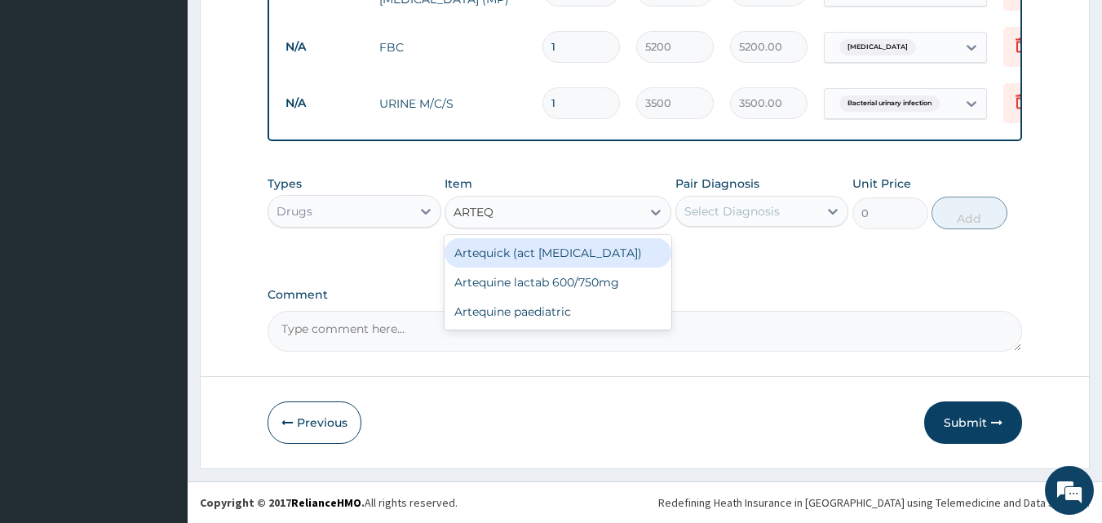
click at [501, 262] on div "Artequick (act [MEDICAL_DATA])" at bounding box center [557, 252] width 227 height 29
type input "1728"
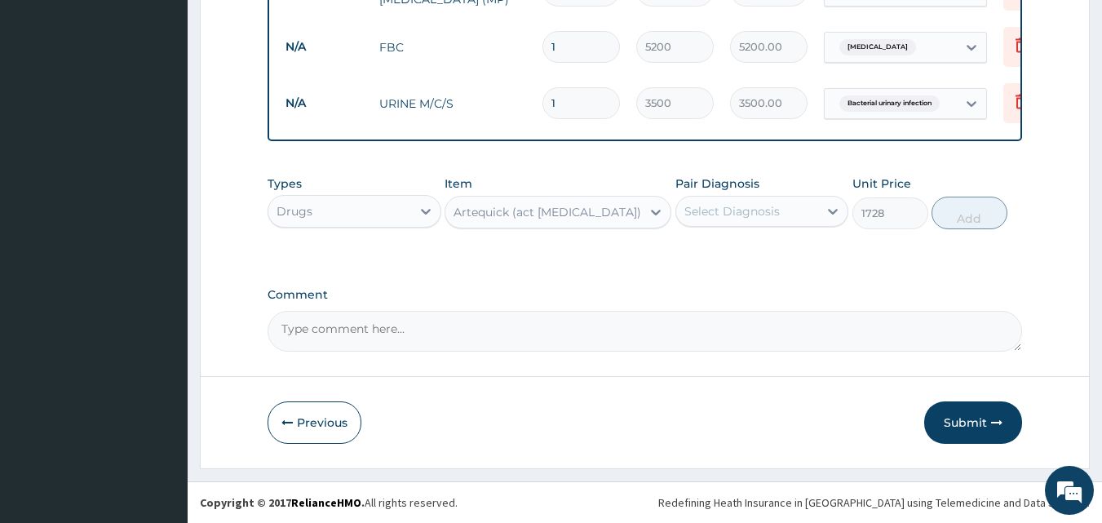
click at [700, 216] on div "Select Diagnosis" at bounding box center [731, 211] width 95 height 16
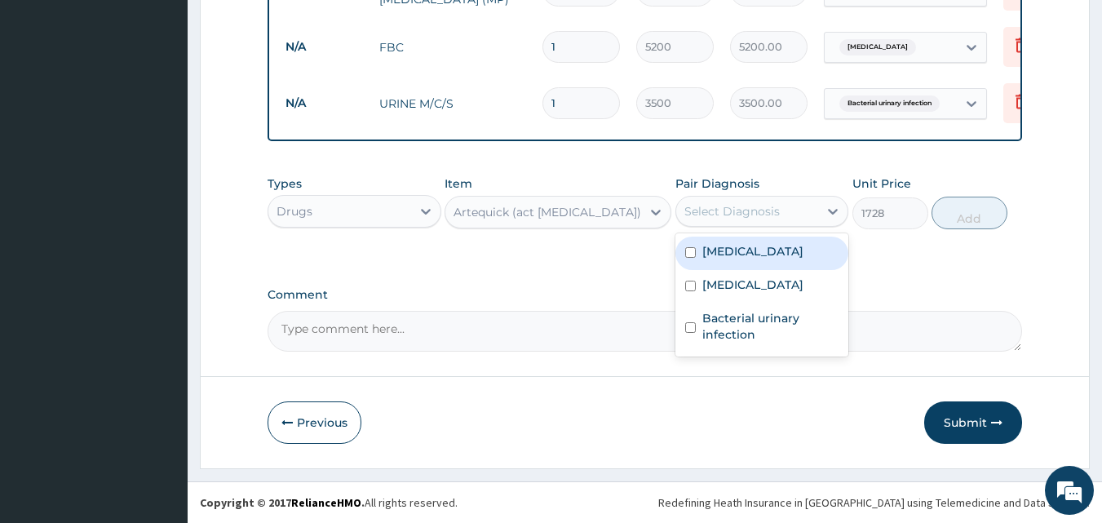
click at [728, 254] on label "[MEDICAL_DATA]" at bounding box center [752, 251] width 101 height 16
checkbox input "true"
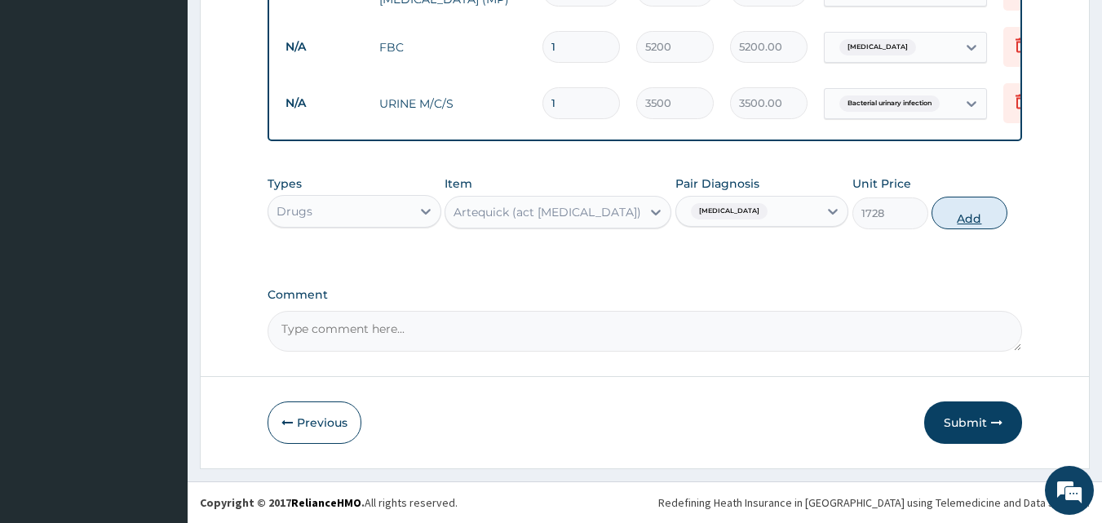
click at [965, 219] on button "Add" at bounding box center [969, 213] width 76 height 33
type input "0"
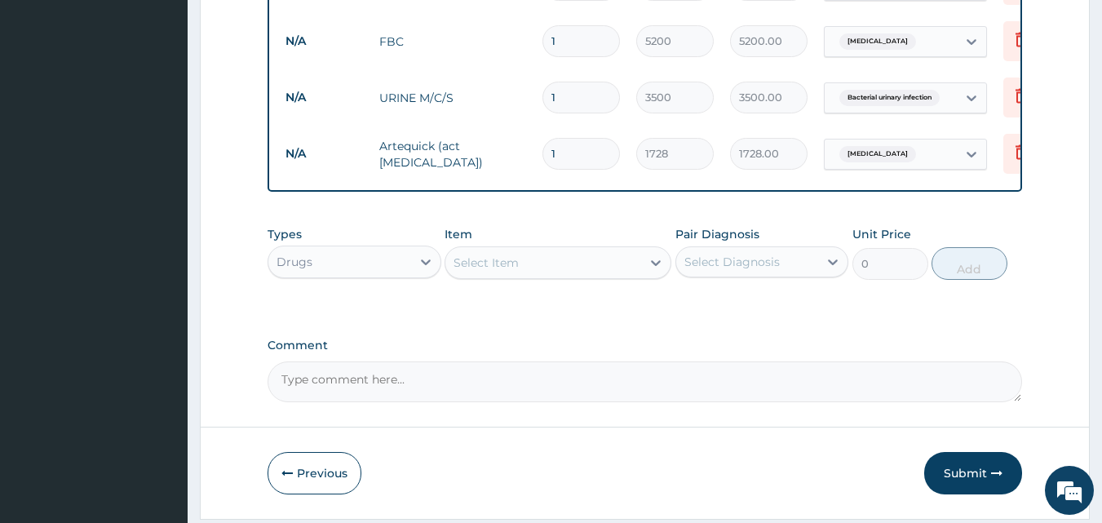
click at [508, 271] on div "Select Item" at bounding box center [485, 262] width 65 height 16
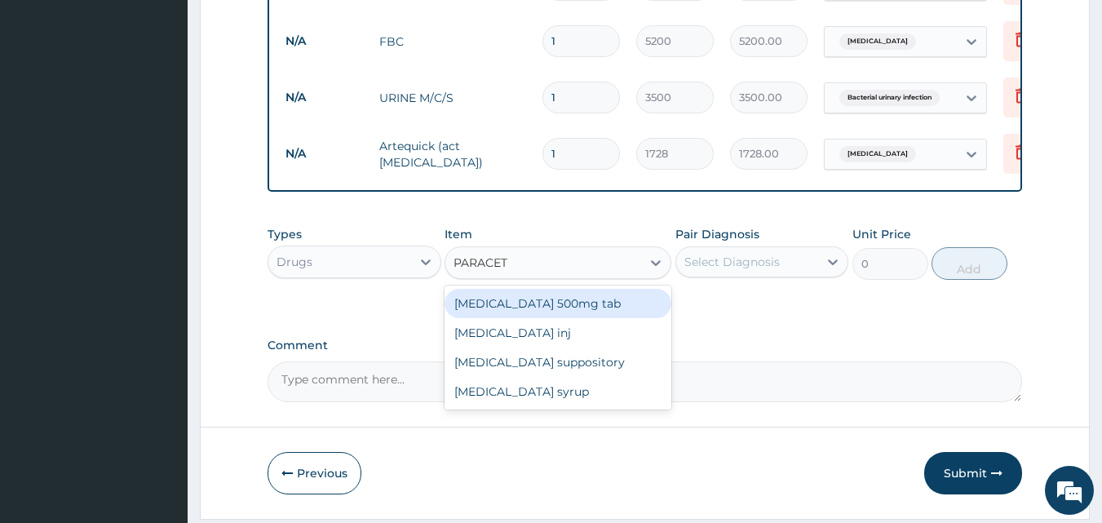
type input "PARACETA"
click at [535, 310] on div "[MEDICAL_DATA] 500mg tab" at bounding box center [557, 303] width 227 height 29
type input "12"
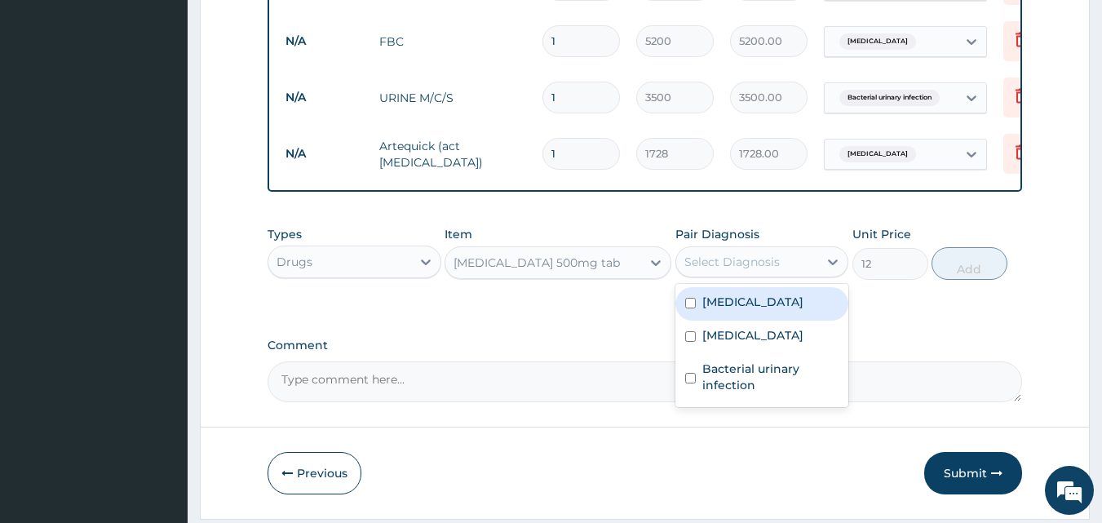
click at [706, 275] on div "Select Diagnosis" at bounding box center [747, 262] width 143 height 26
click at [720, 317] on div "[MEDICAL_DATA]" at bounding box center [762, 303] width 174 height 33
checkbox input "true"
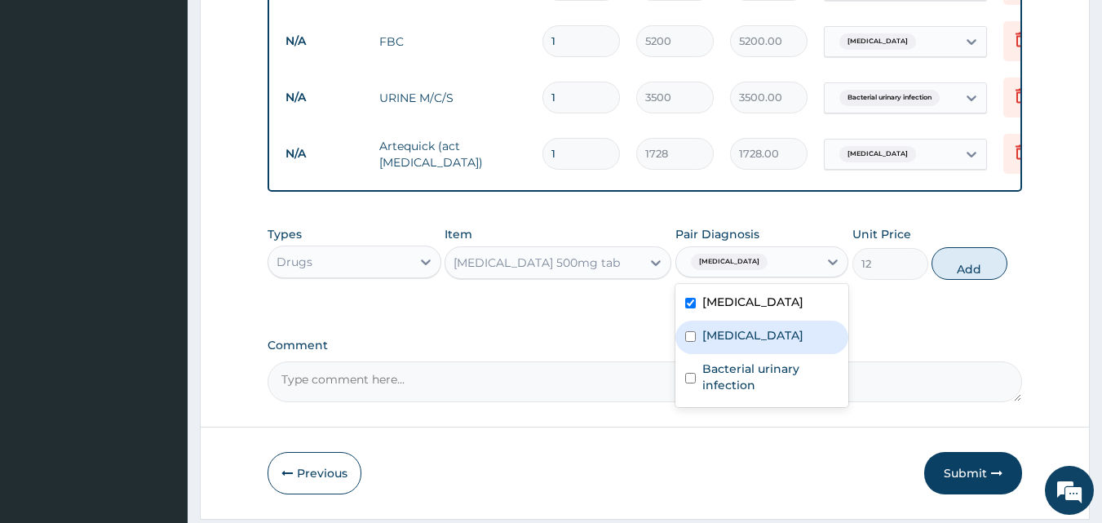
click at [698, 338] on div "[MEDICAL_DATA]" at bounding box center [762, 336] width 174 height 33
checkbox input "true"
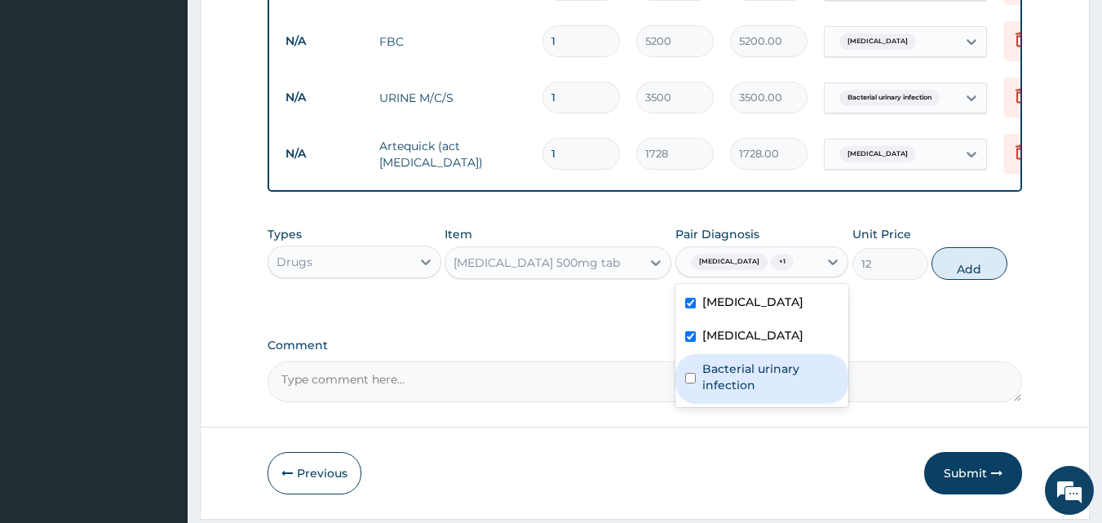
click at [711, 372] on label "Bacterial urinary infection" at bounding box center [770, 376] width 137 height 33
checkbox input "true"
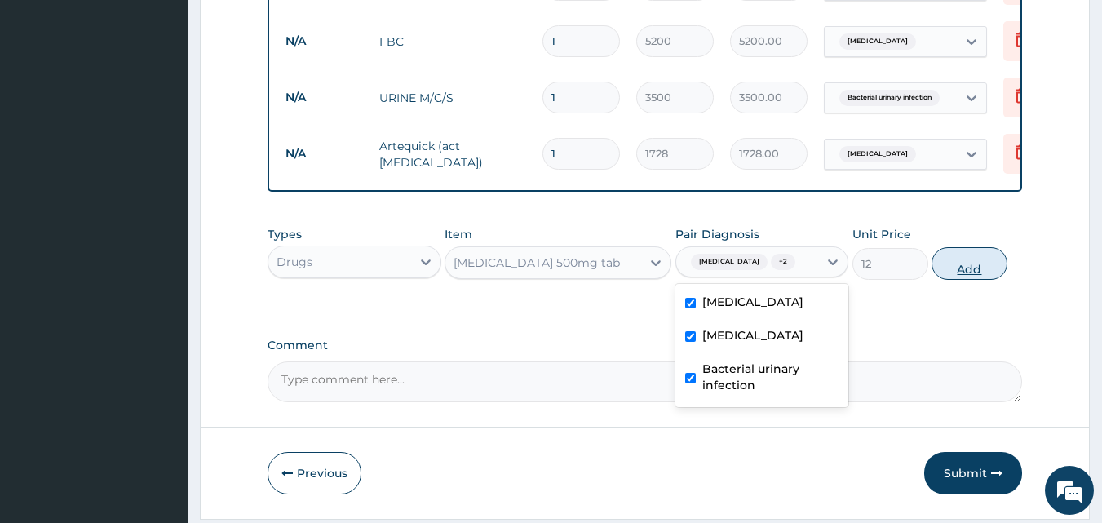
click at [956, 277] on button "Add" at bounding box center [969, 263] width 76 height 33
type input "0"
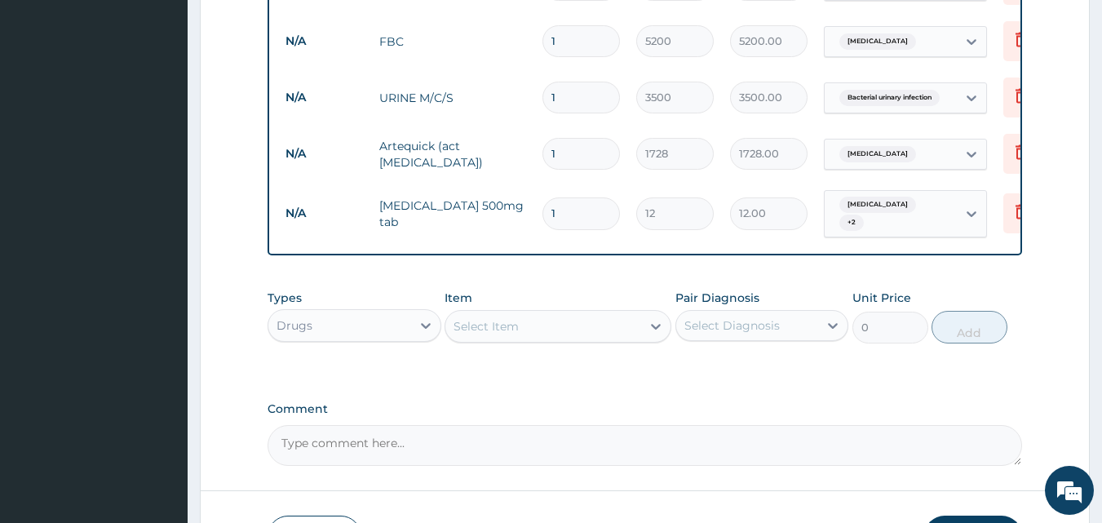
type input "18"
type input "216.00"
type input "18"
click at [504, 330] on div "Select Item" at bounding box center [485, 326] width 65 height 16
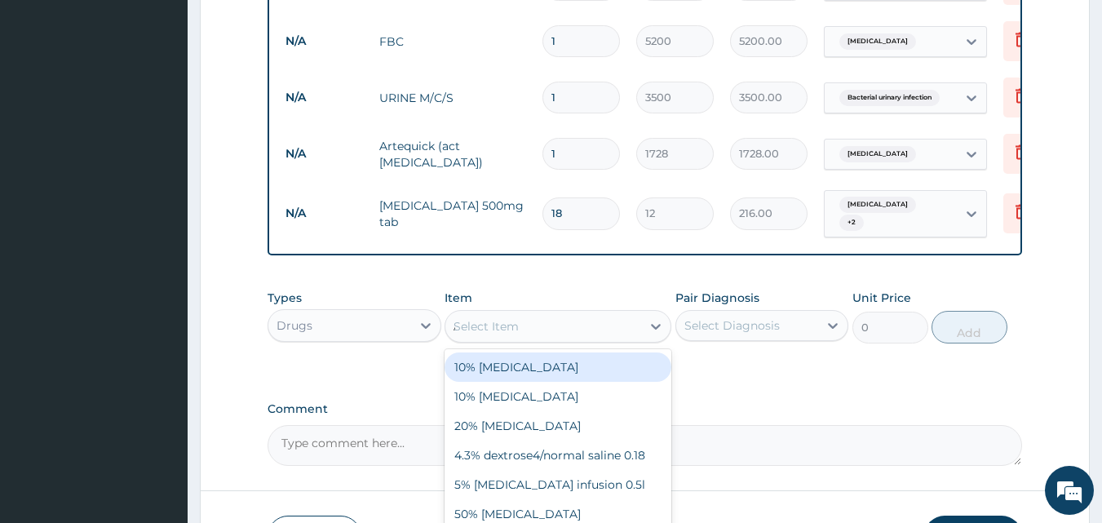
type input "AMOX"
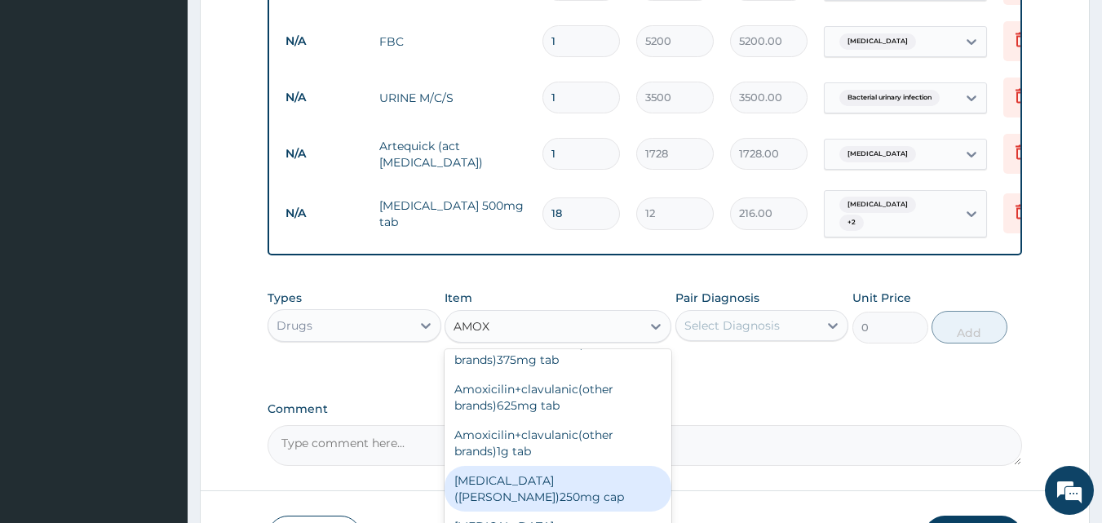
scroll to position [163, 0]
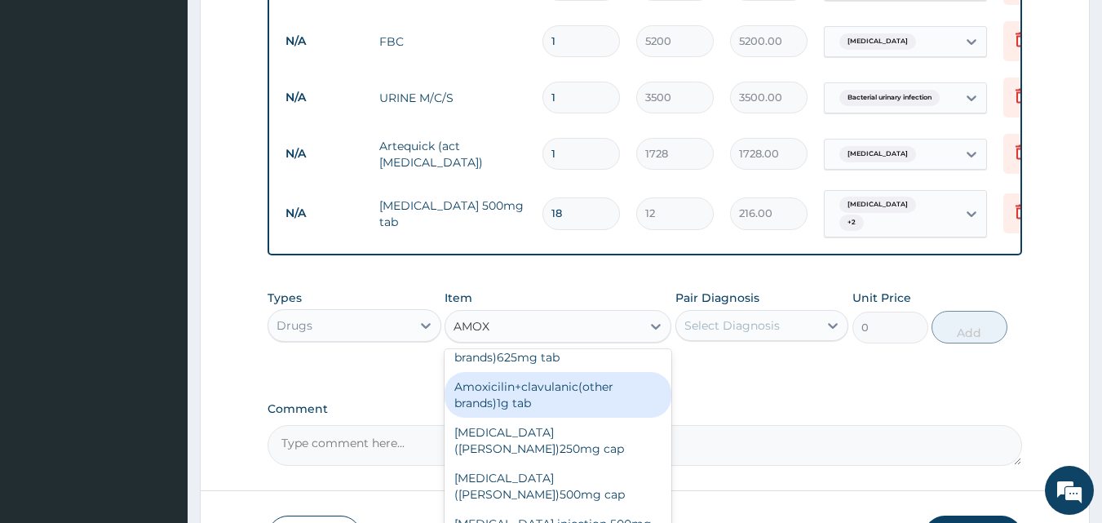
click at [509, 395] on div "Amoxicilin+clavulanic(other brands)1g tab" at bounding box center [557, 395] width 227 height 46
type input "230.4"
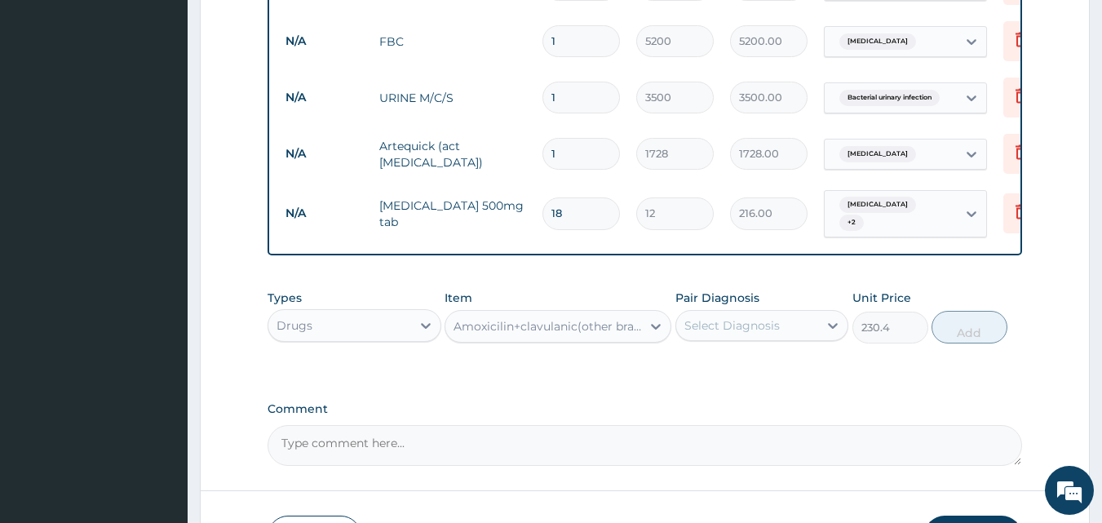
click at [732, 320] on div "Select Diagnosis" at bounding box center [731, 325] width 95 height 16
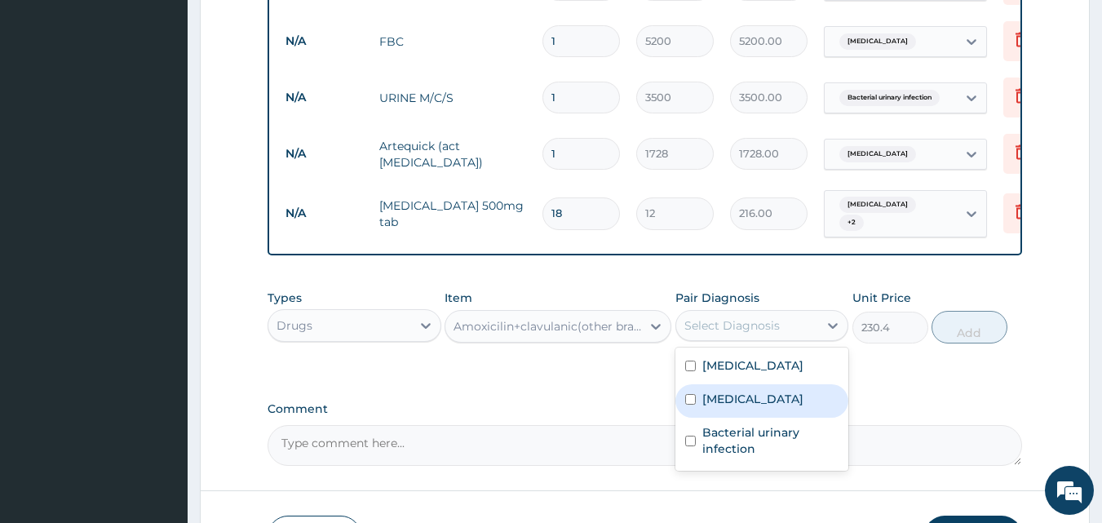
click at [740, 393] on label "[MEDICAL_DATA]" at bounding box center [752, 399] width 101 height 16
checkbox input "true"
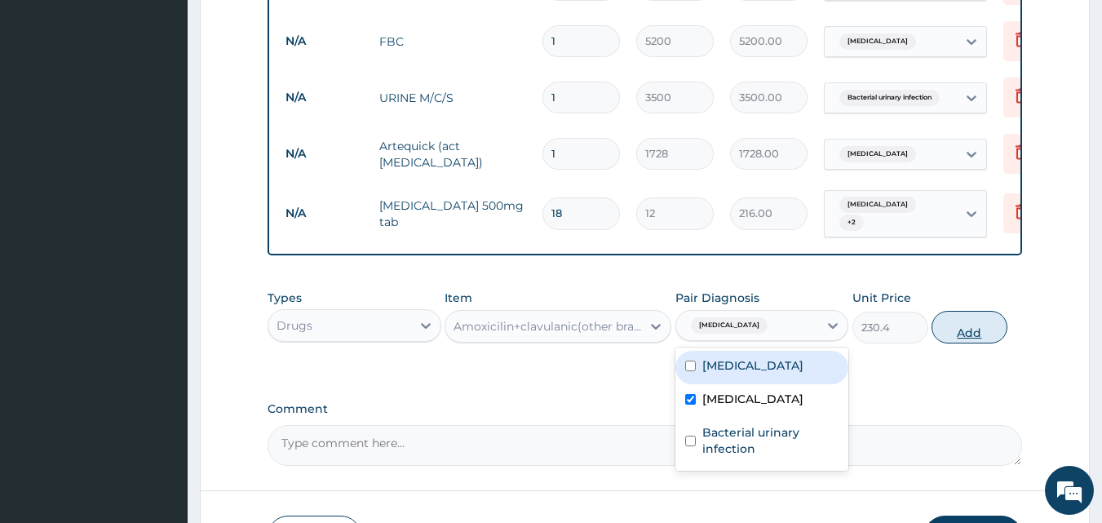
click at [952, 325] on button "Add" at bounding box center [969, 327] width 76 height 33
type input "0"
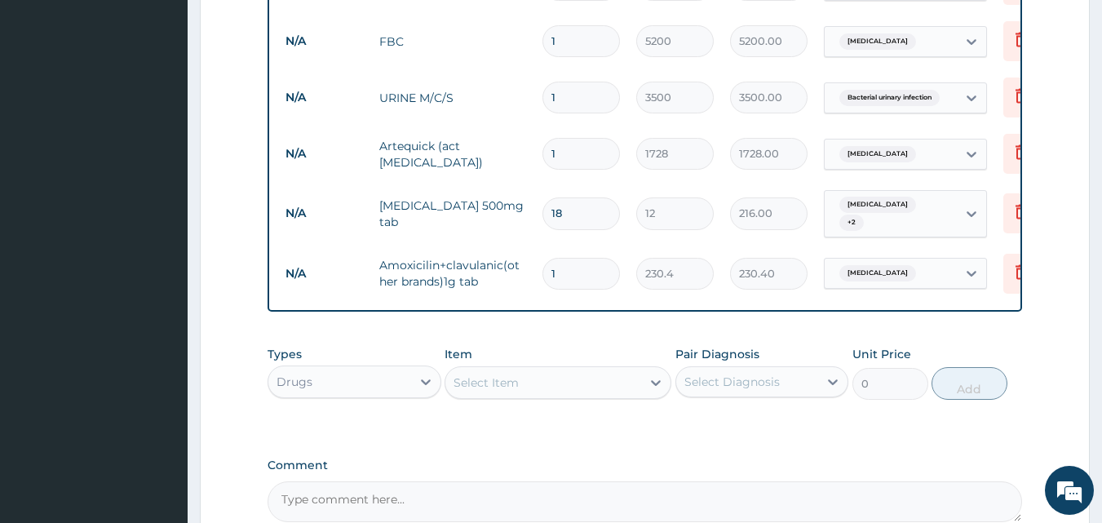
type input "14"
type input "3225.60"
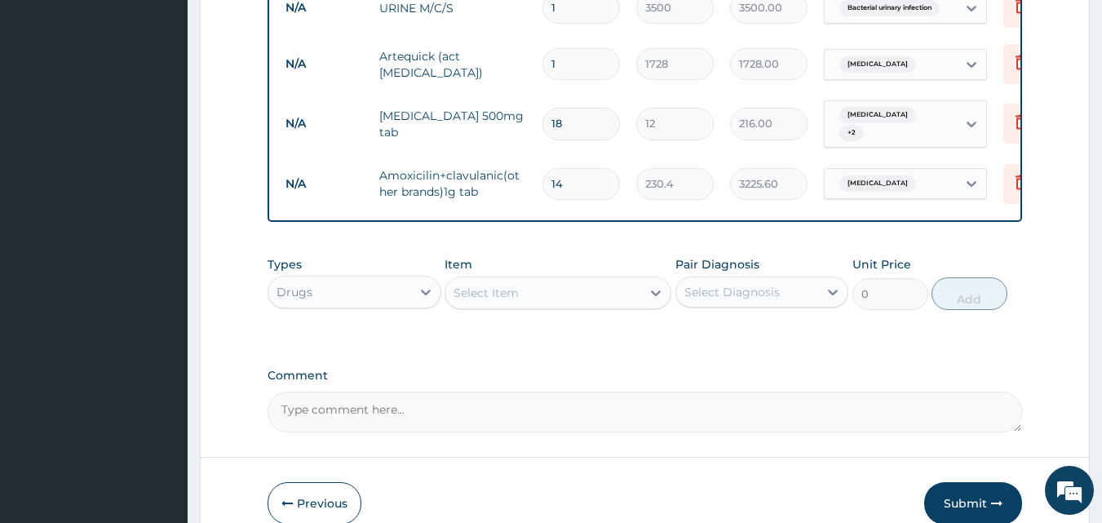
scroll to position [925, 0]
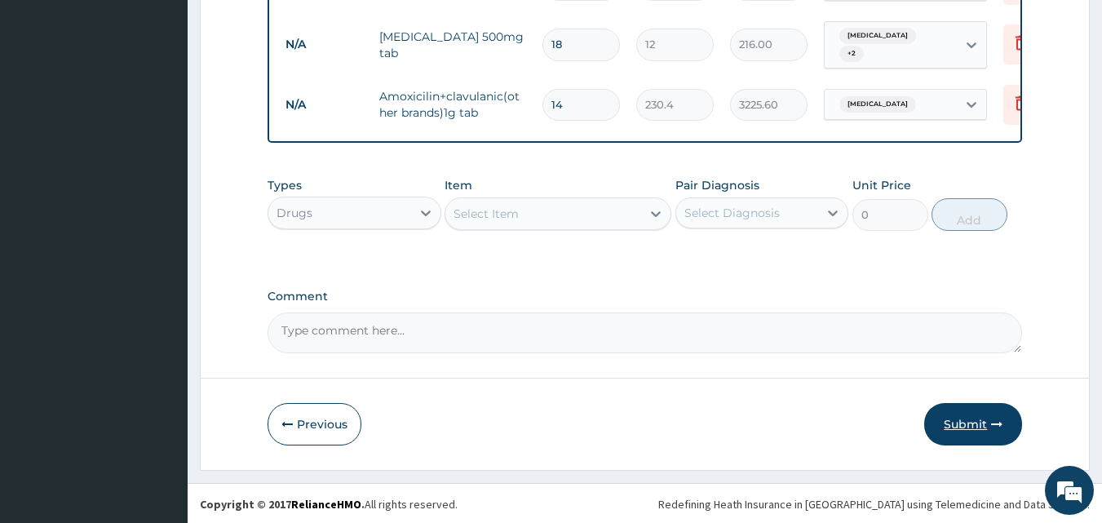
type input "14"
click at [973, 423] on button "Submit" at bounding box center [973, 424] width 98 height 42
